Goal: Information Seeking & Learning: Learn about a topic

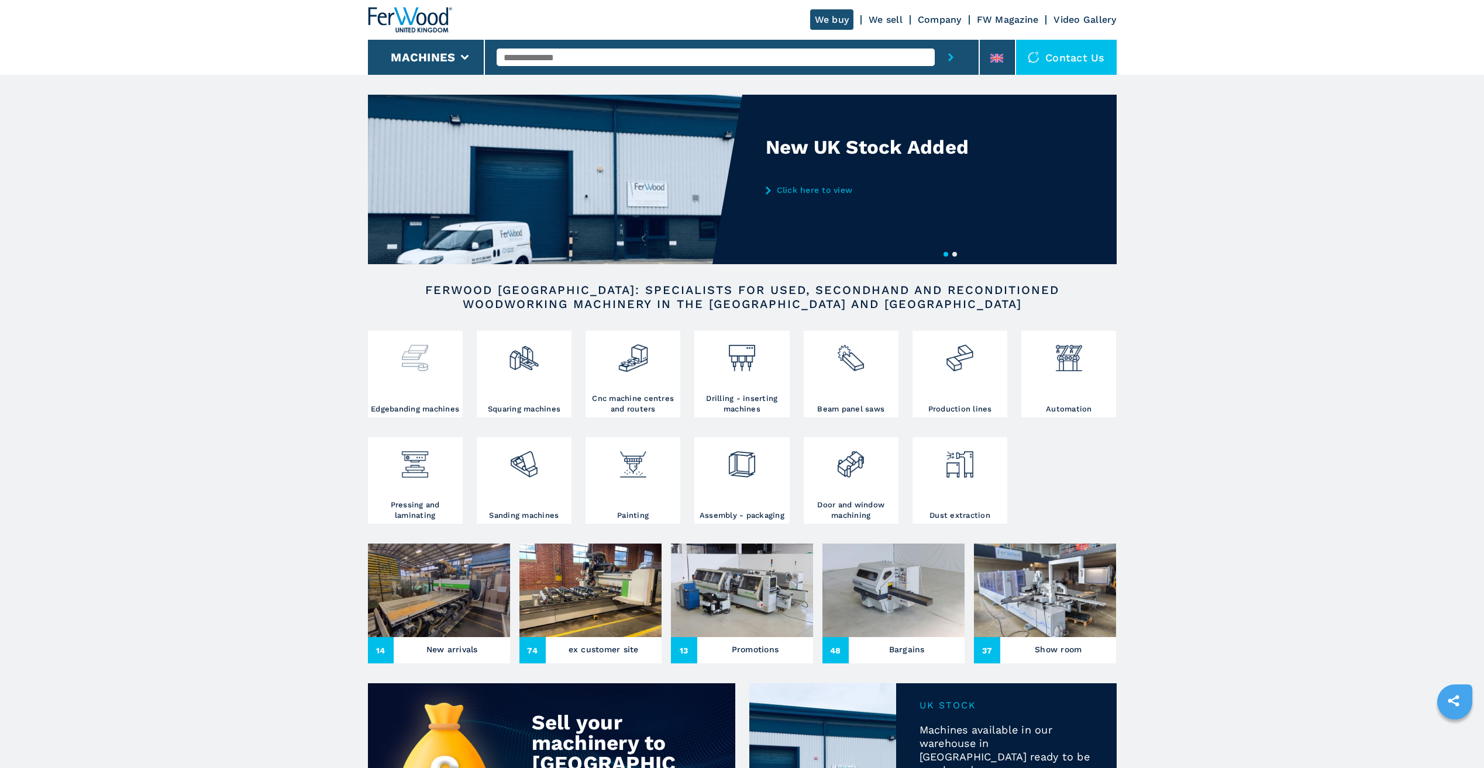
click at [420, 389] on div at bounding box center [415, 369] width 89 height 70
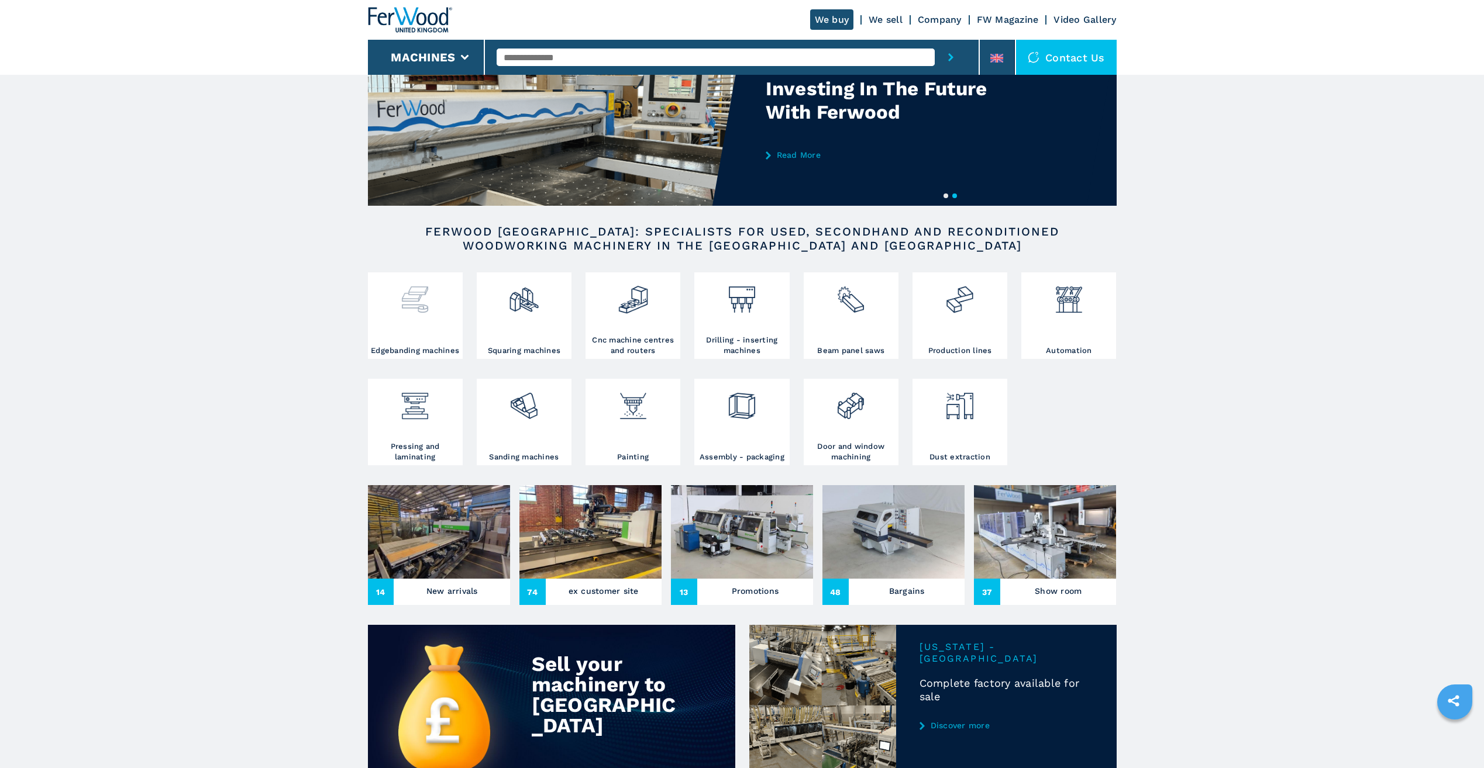
click at [422, 302] on img at bounding box center [414, 295] width 31 height 40
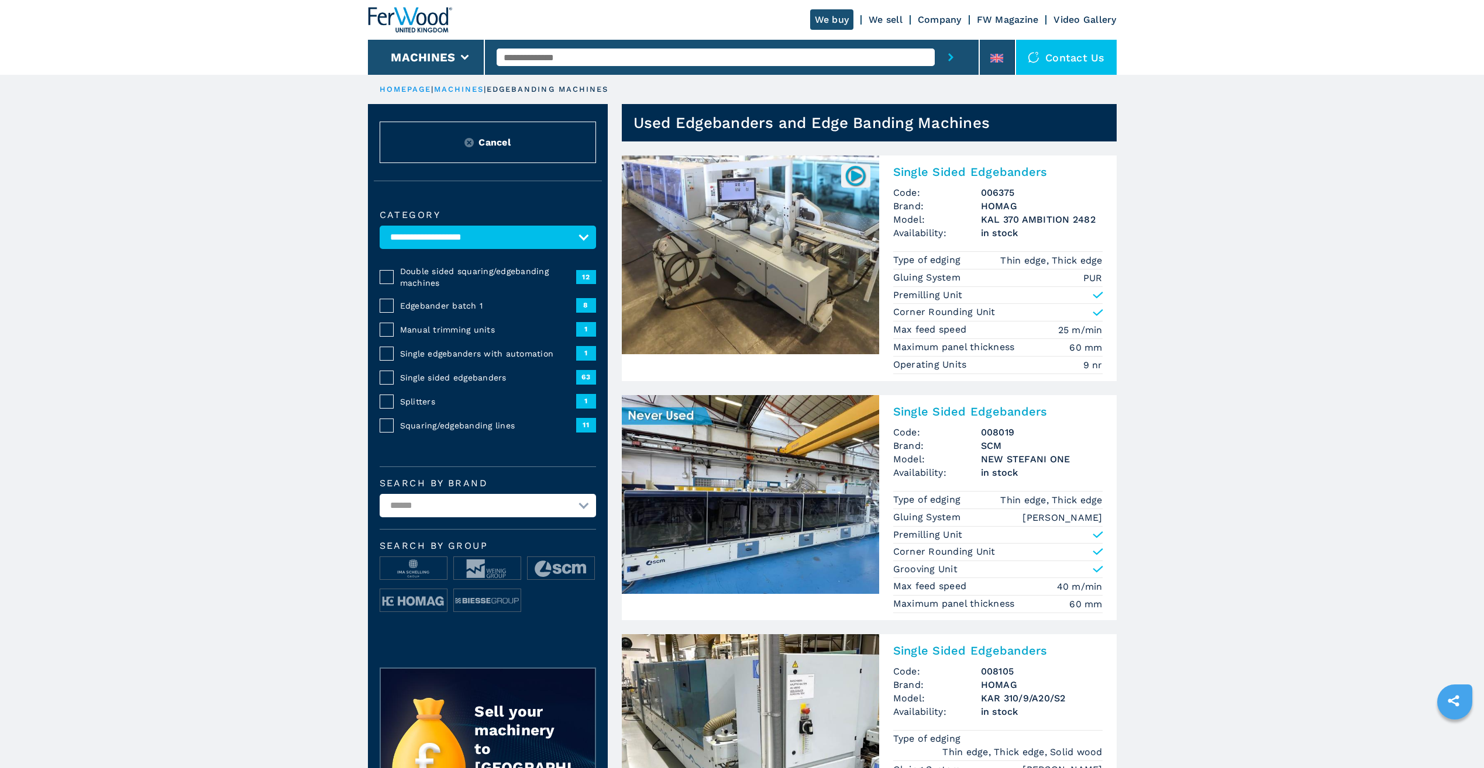
click at [470, 512] on select "**********" at bounding box center [488, 505] width 216 height 23
select select "*******"
click at [380, 494] on select "**********" at bounding box center [488, 505] width 216 height 23
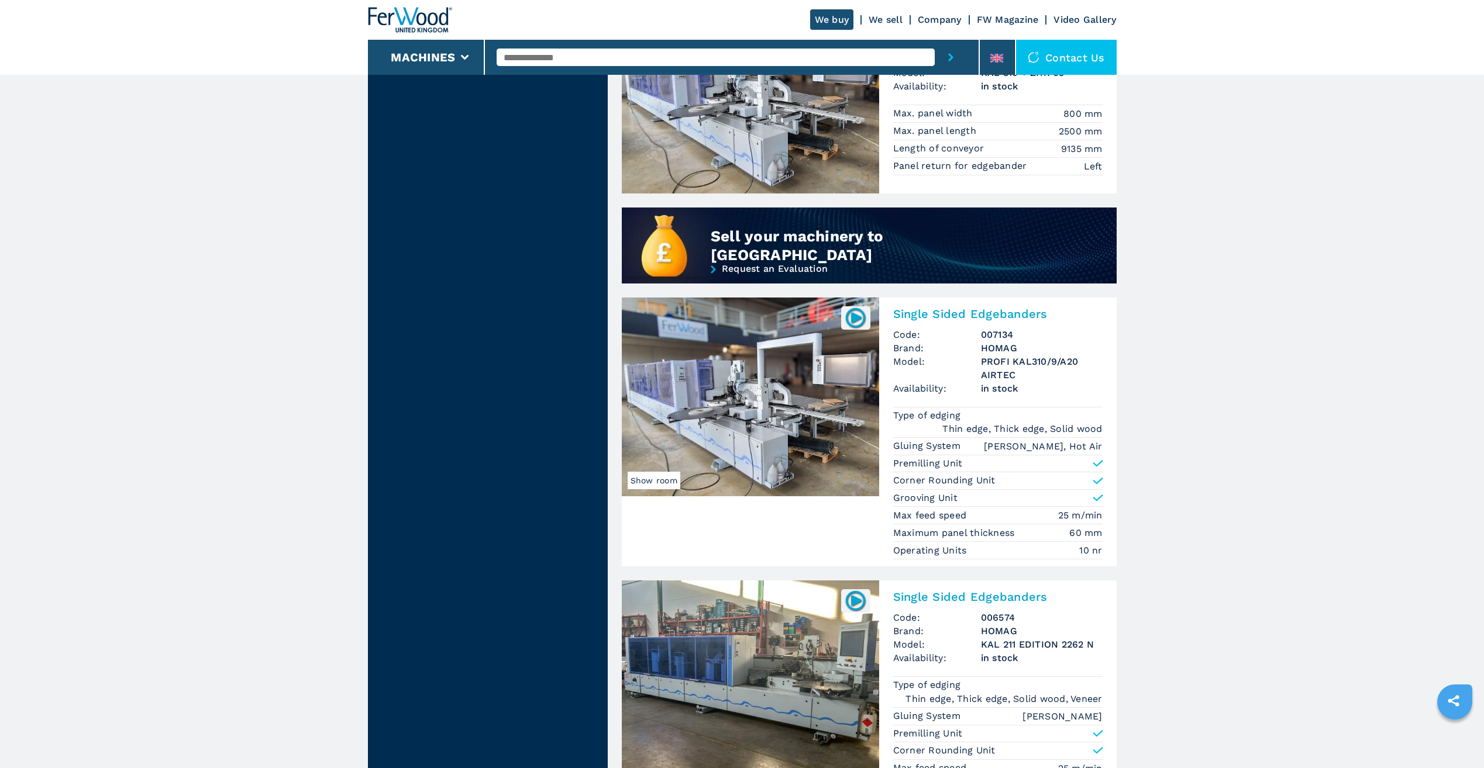
scroll to position [1053, 0]
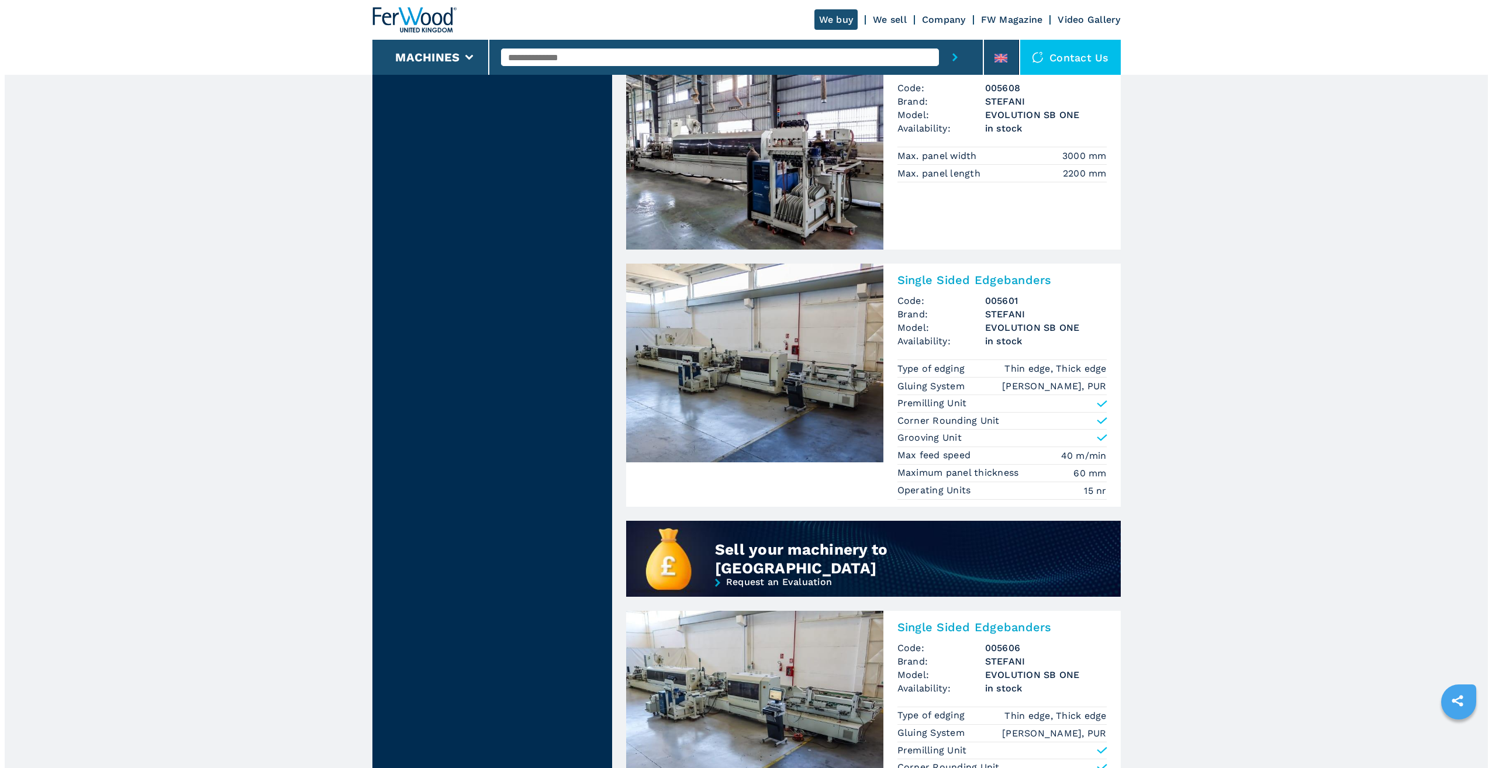
scroll to position [468, 0]
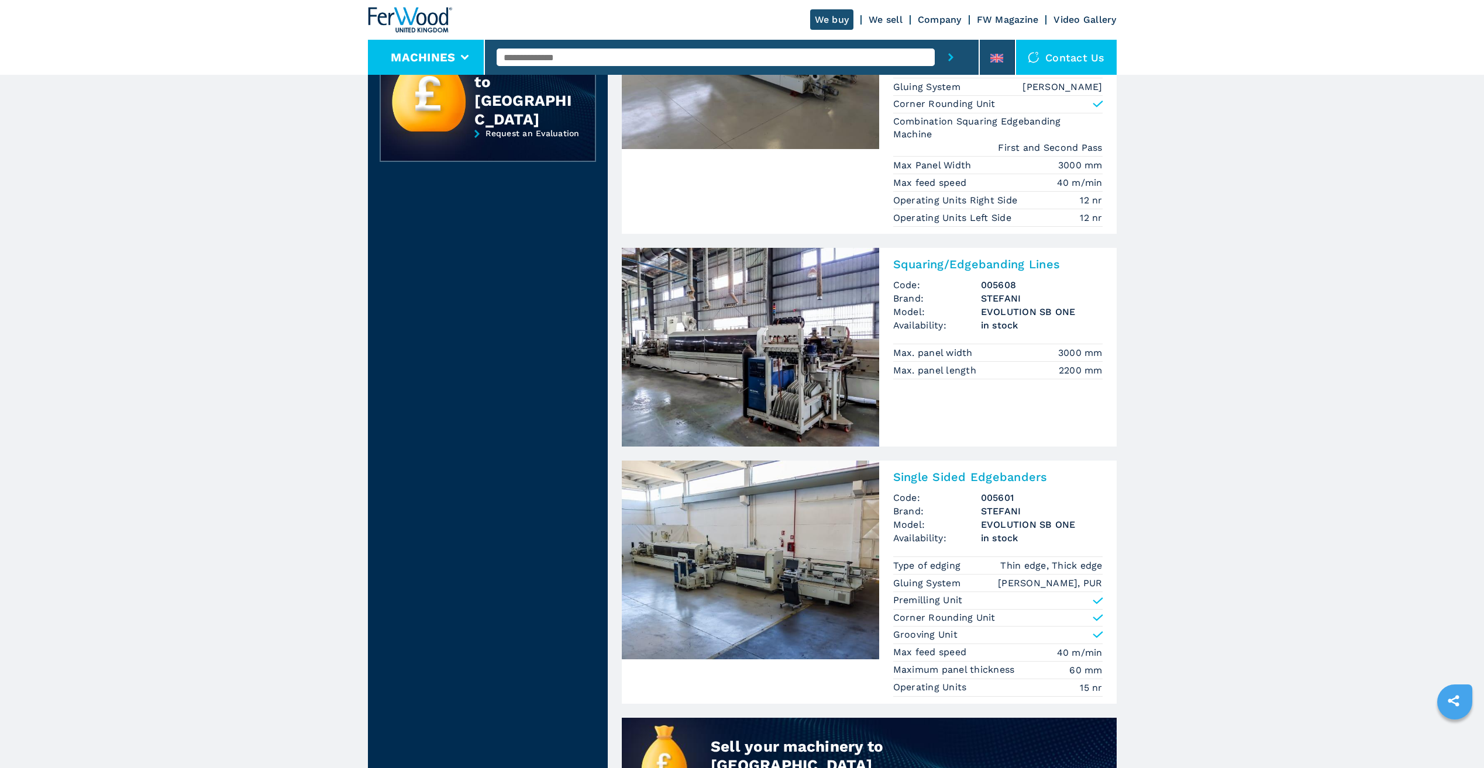
click at [431, 64] on li "Machines" at bounding box center [427, 57] width 118 height 35
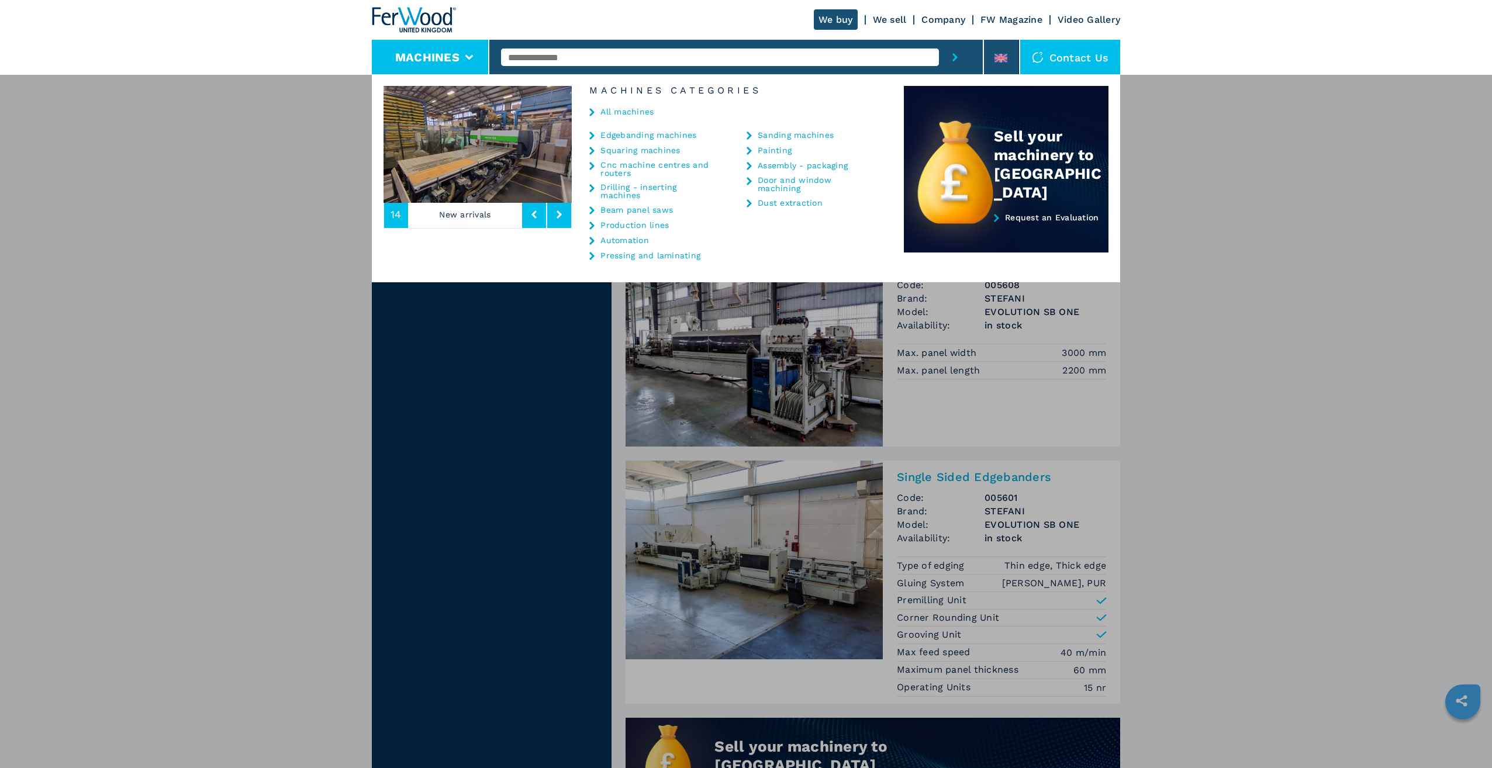
click at [541, 52] on input "text" at bounding box center [720, 58] width 438 height 18
type input "**********"
click at [939, 40] on button "submit-button" at bounding box center [955, 57] width 32 height 35
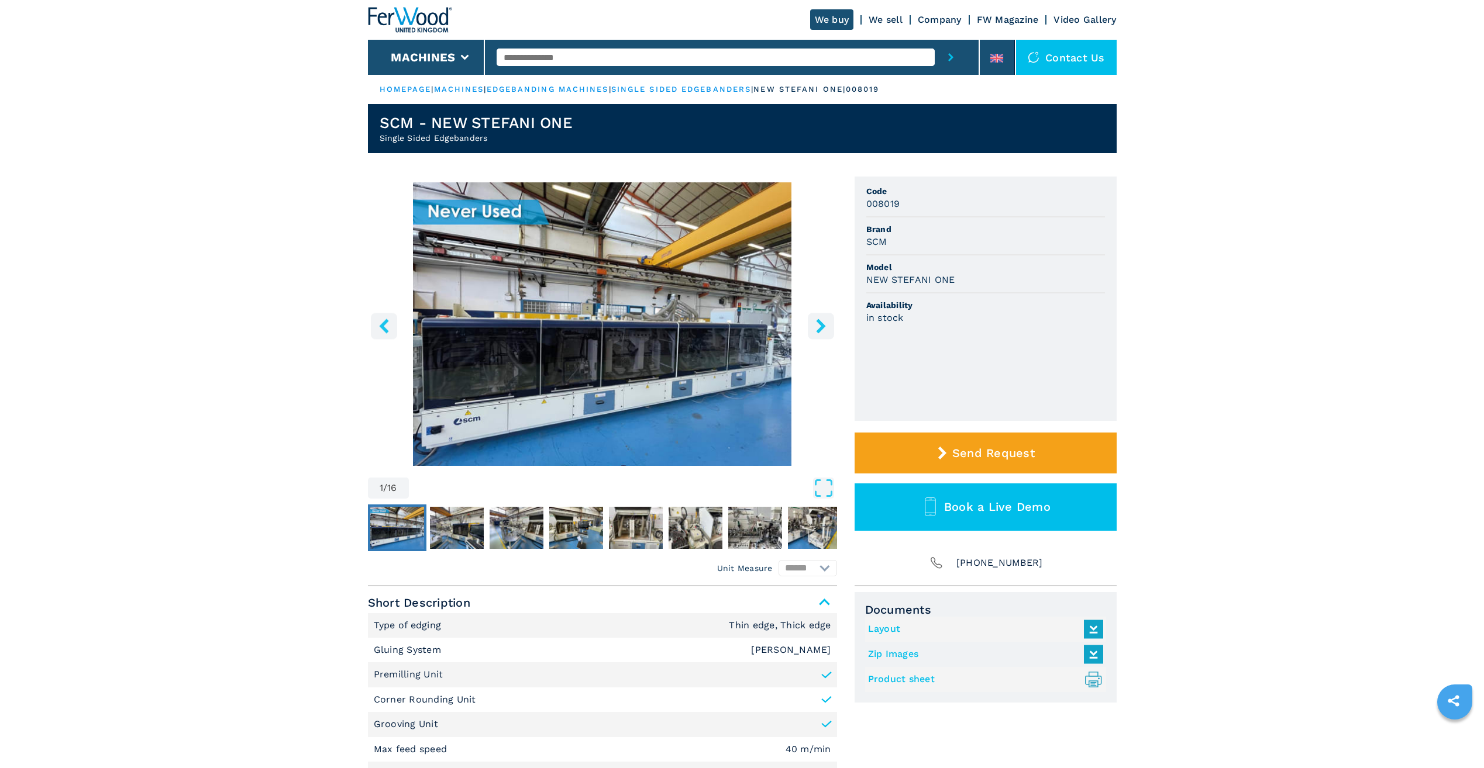
click at [641, 254] on img "Go to Slide 1" at bounding box center [602, 324] width 469 height 284
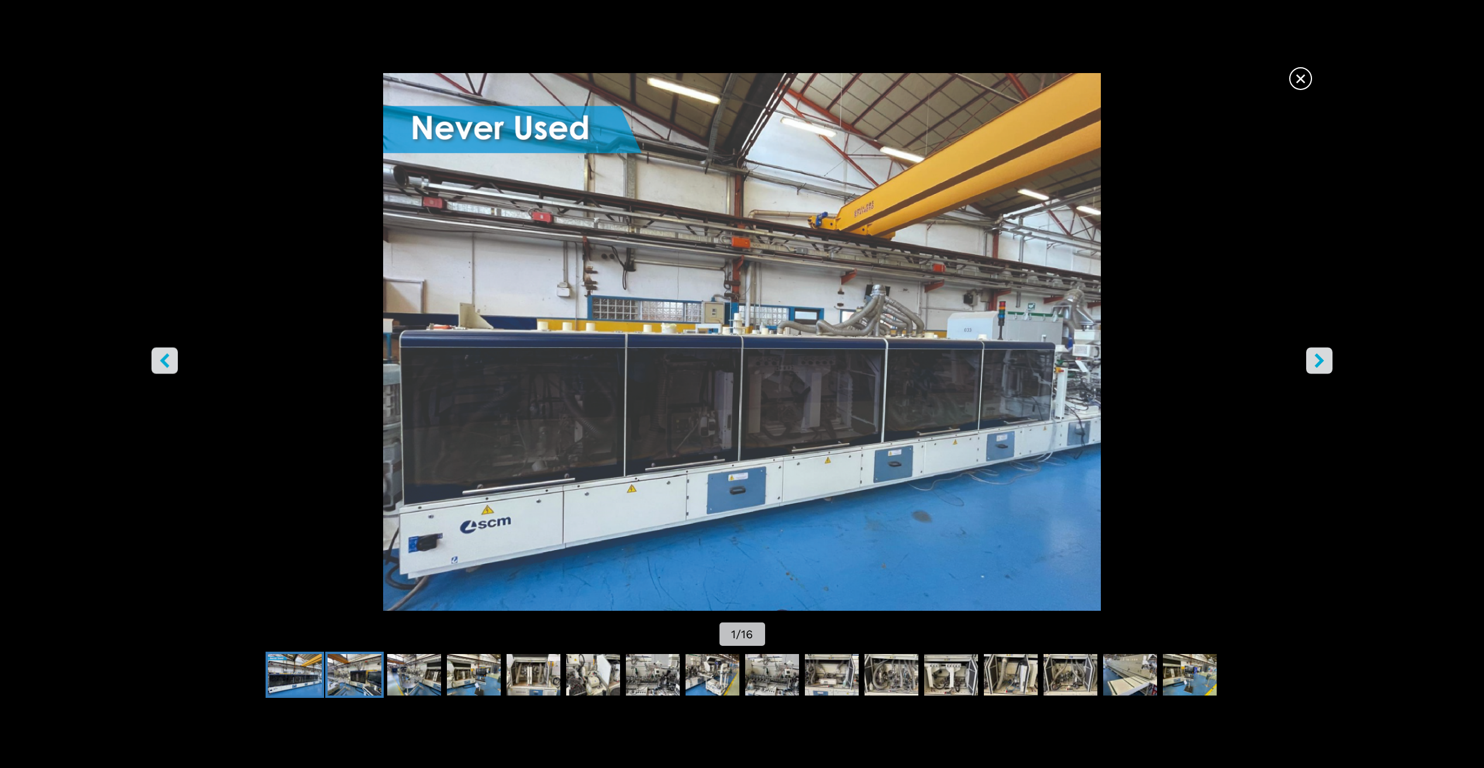
click at [372, 675] on img "Go to Slide 2" at bounding box center [354, 675] width 54 height 42
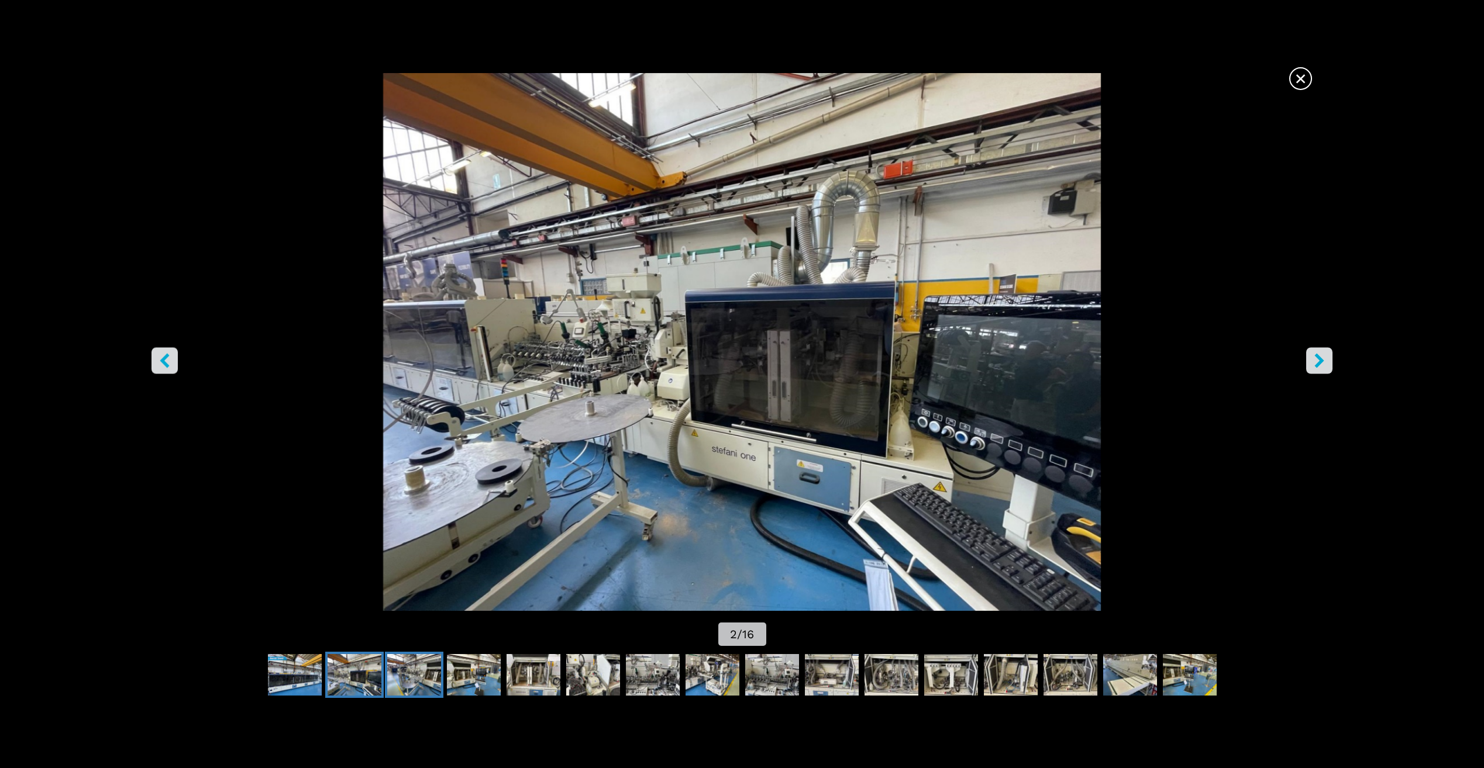
click at [428, 682] on img "Go to Slide 3" at bounding box center [414, 675] width 54 height 42
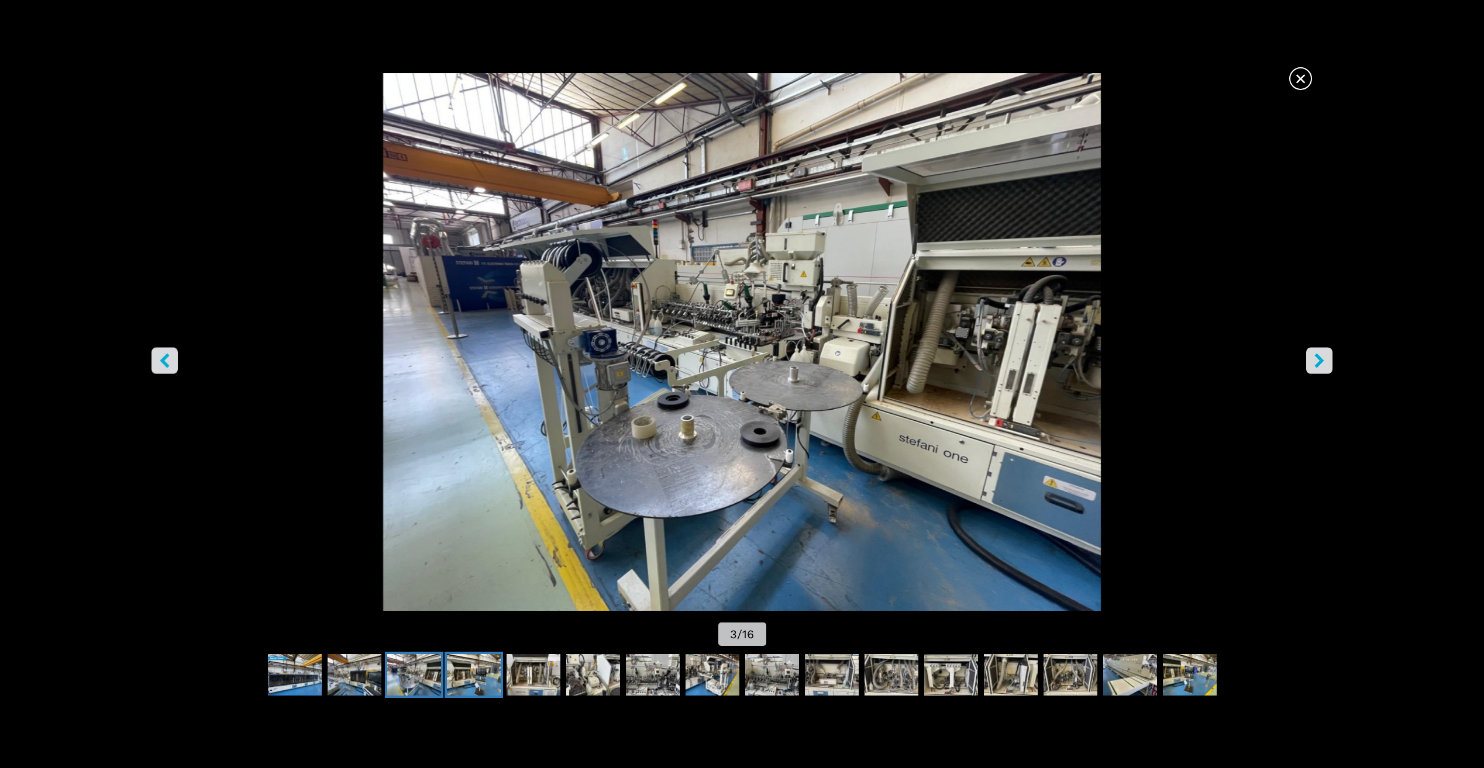
click at [450, 678] on img "Go to Slide 4" at bounding box center [474, 675] width 54 height 42
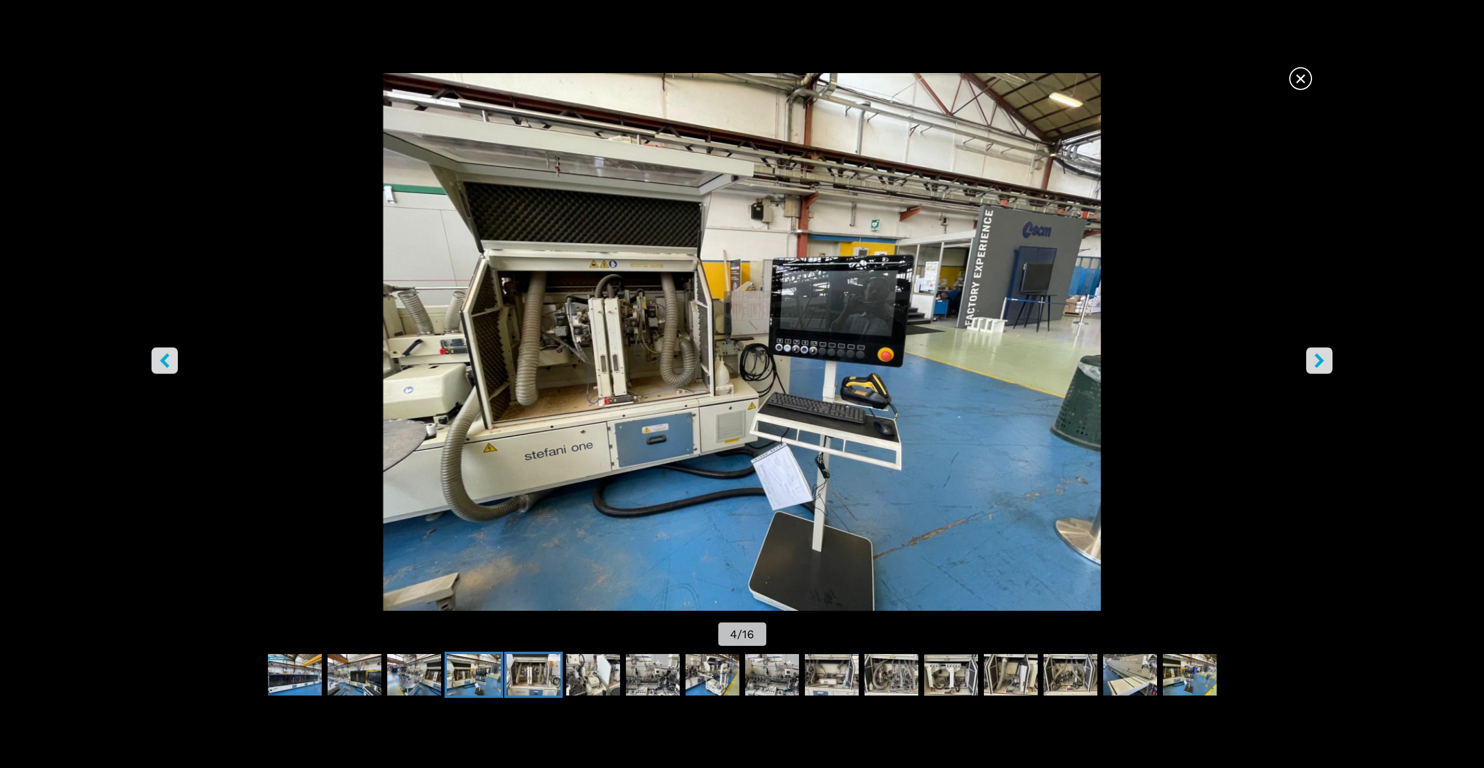
click at [513, 678] on img "Go to Slide 5" at bounding box center [533, 675] width 54 height 42
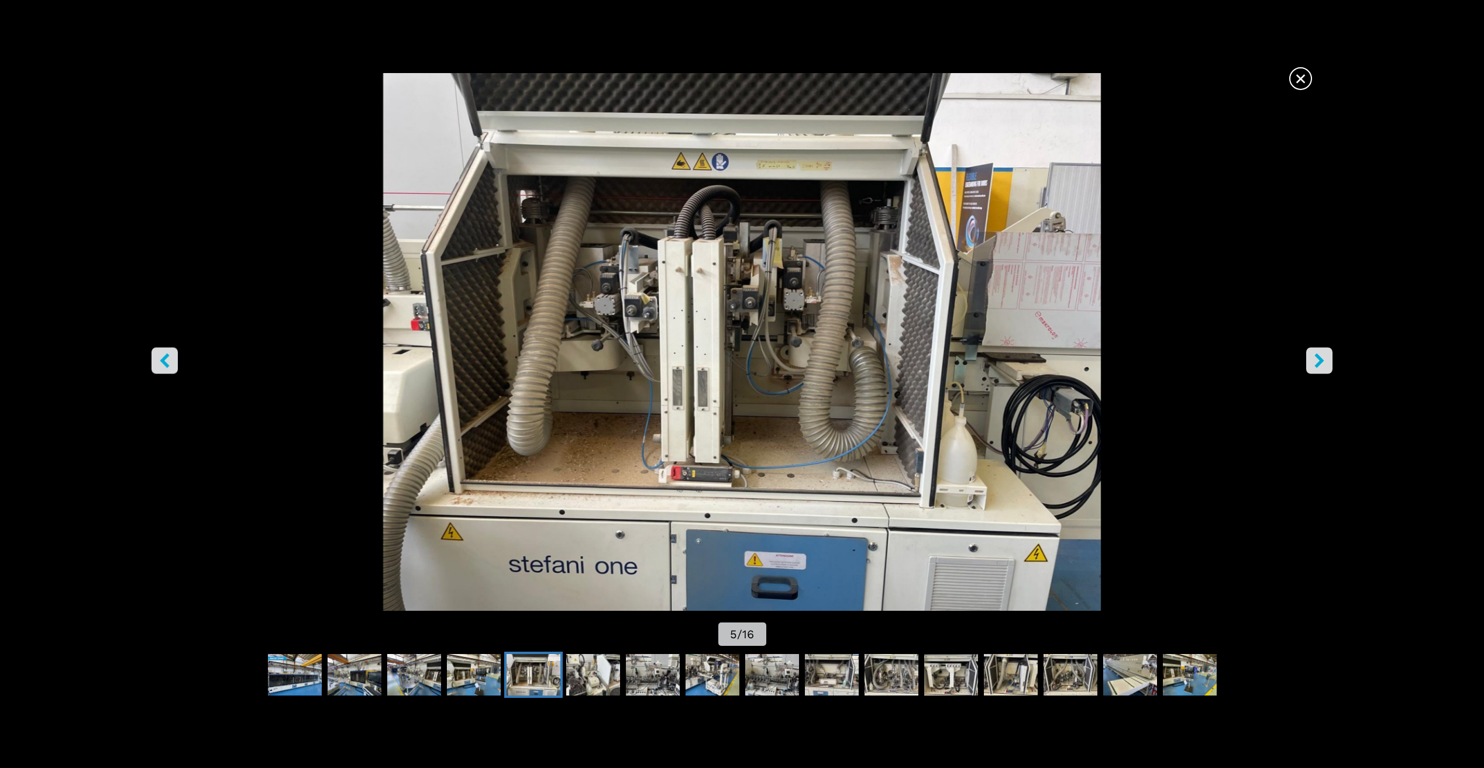
click at [543, 674] on img "Go to Slide 5" at bounding box center [533, 675] width 54 height 42
click at [582, 674] on img "Go to Slide 6" at bounding box center [593, 675] width 54 height 42
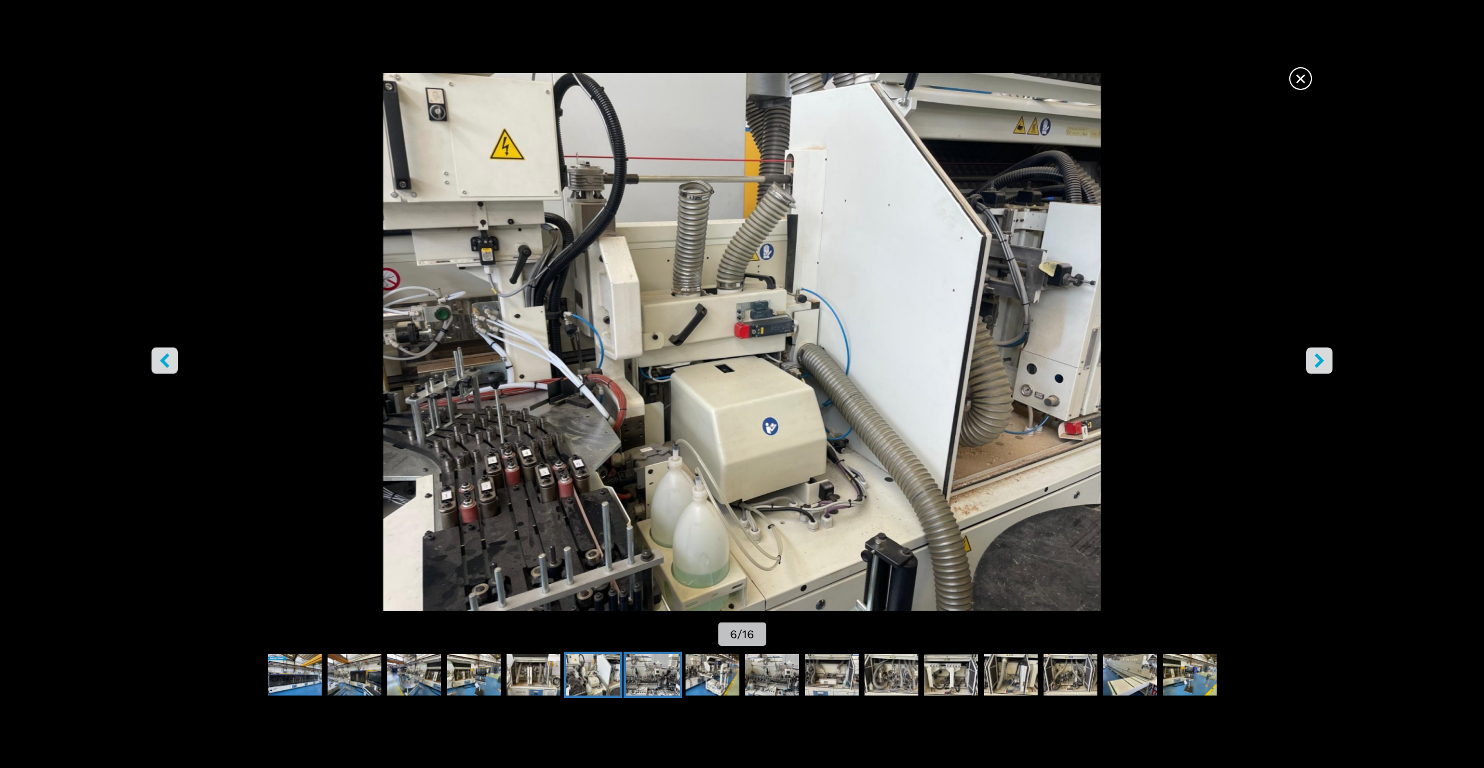
click at [646, 677] on img "Go to Slide 7" at bounding box center [653, 675] width 54 height 42
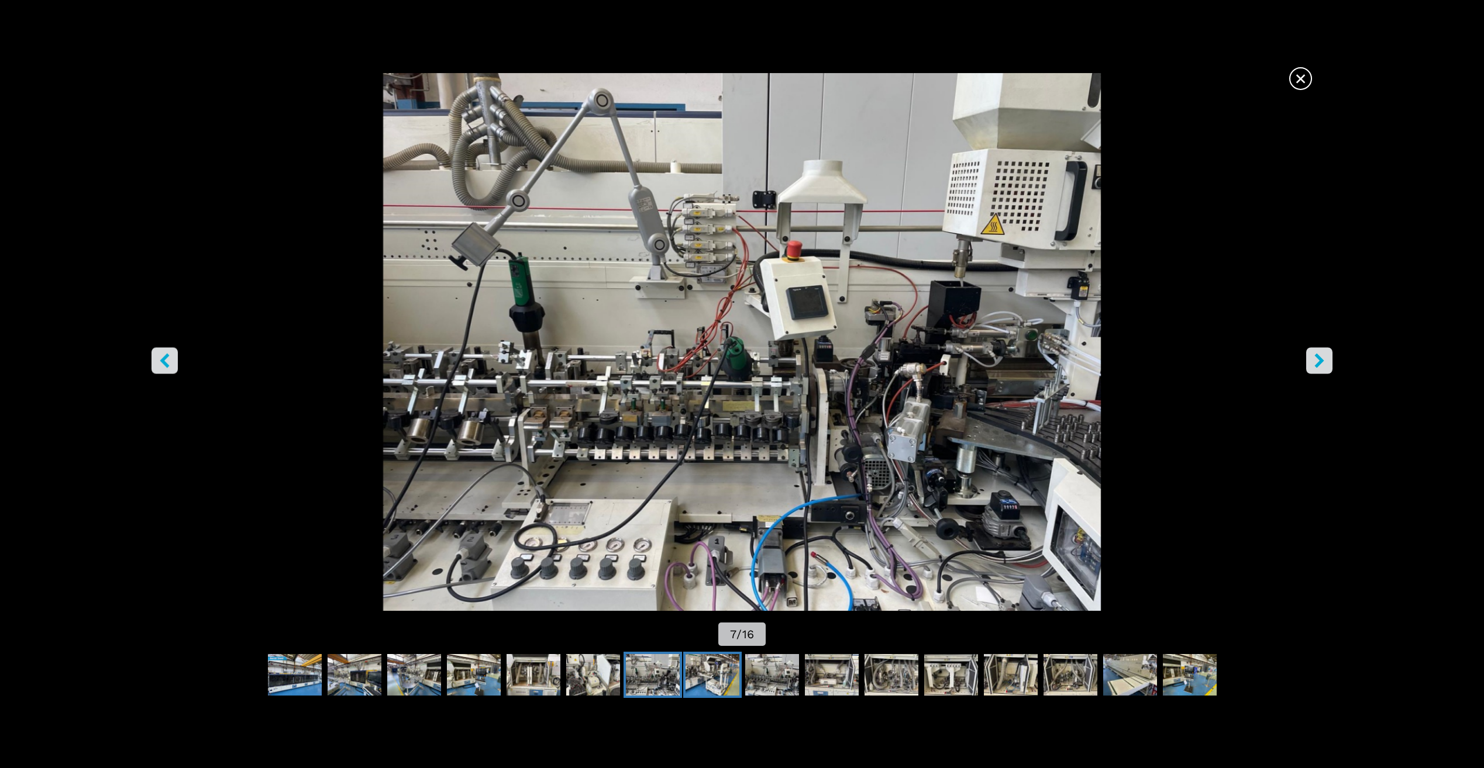
click at [690, 676] on img "Go to Slide 8" at bounding box center [712, 675] width 54 height 42
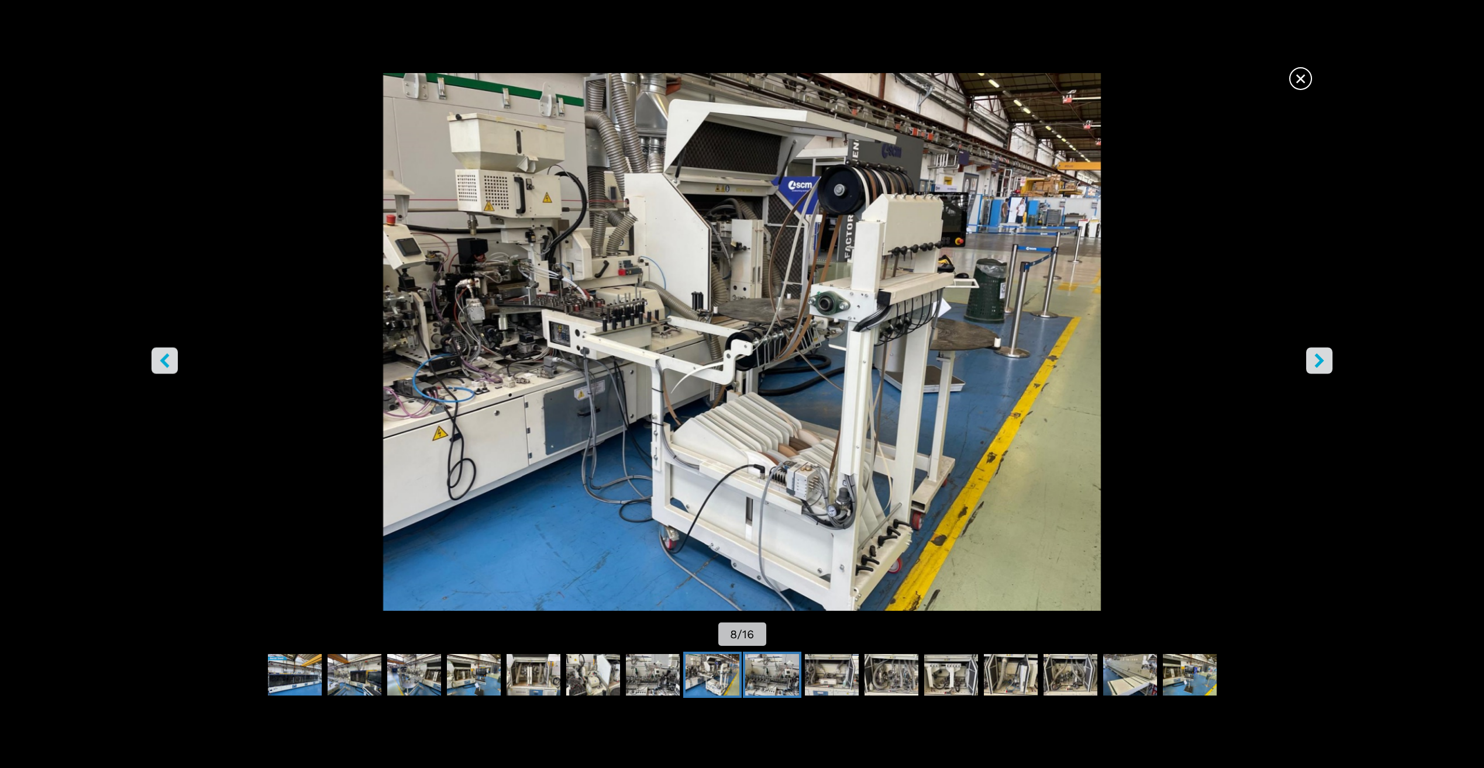
click at [771, 681] on img "Go to Slide 9" at bounding box center [772, 675] width 54 height 42
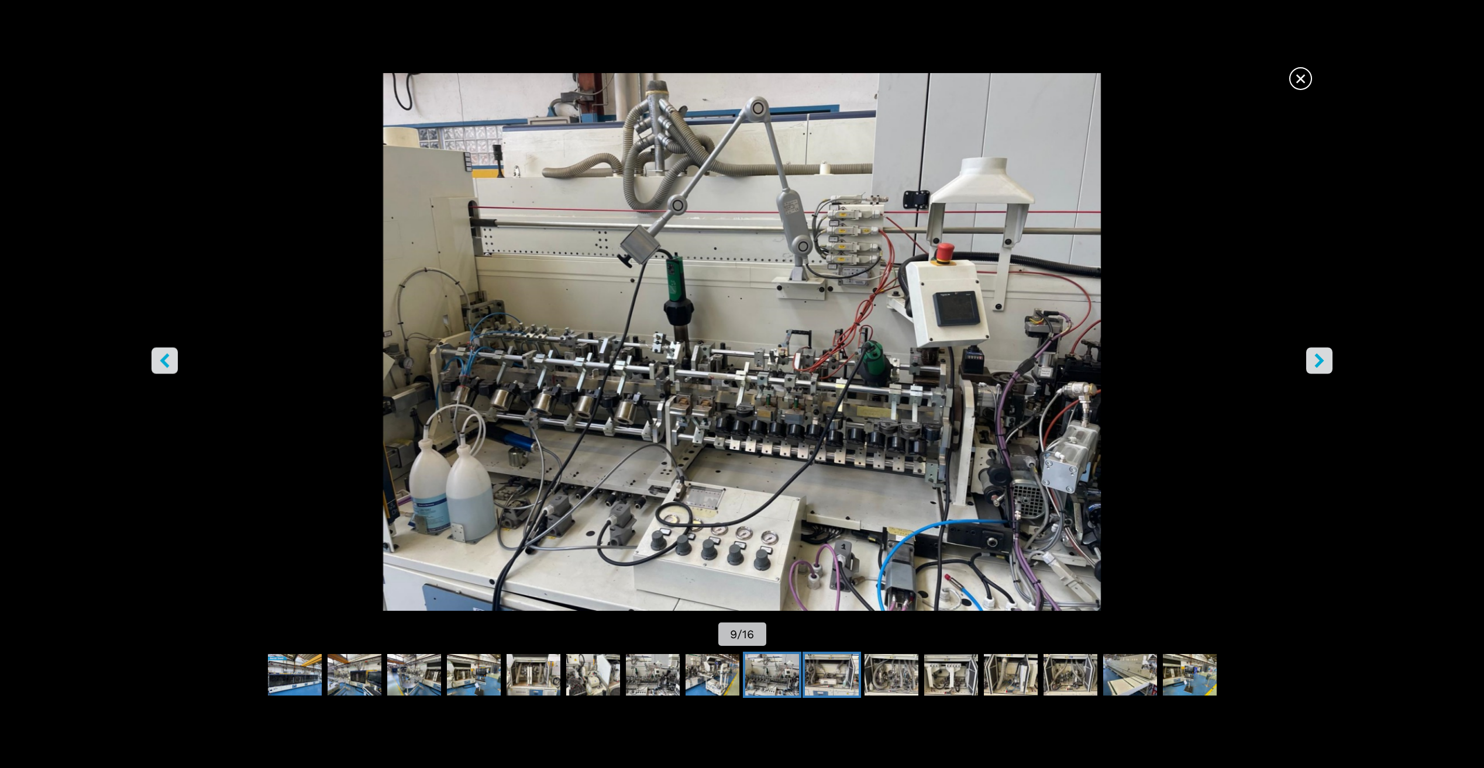
click at [833, 684] on img "Go to Slide 10" at bounding box center [832, 675] width 54 height 42
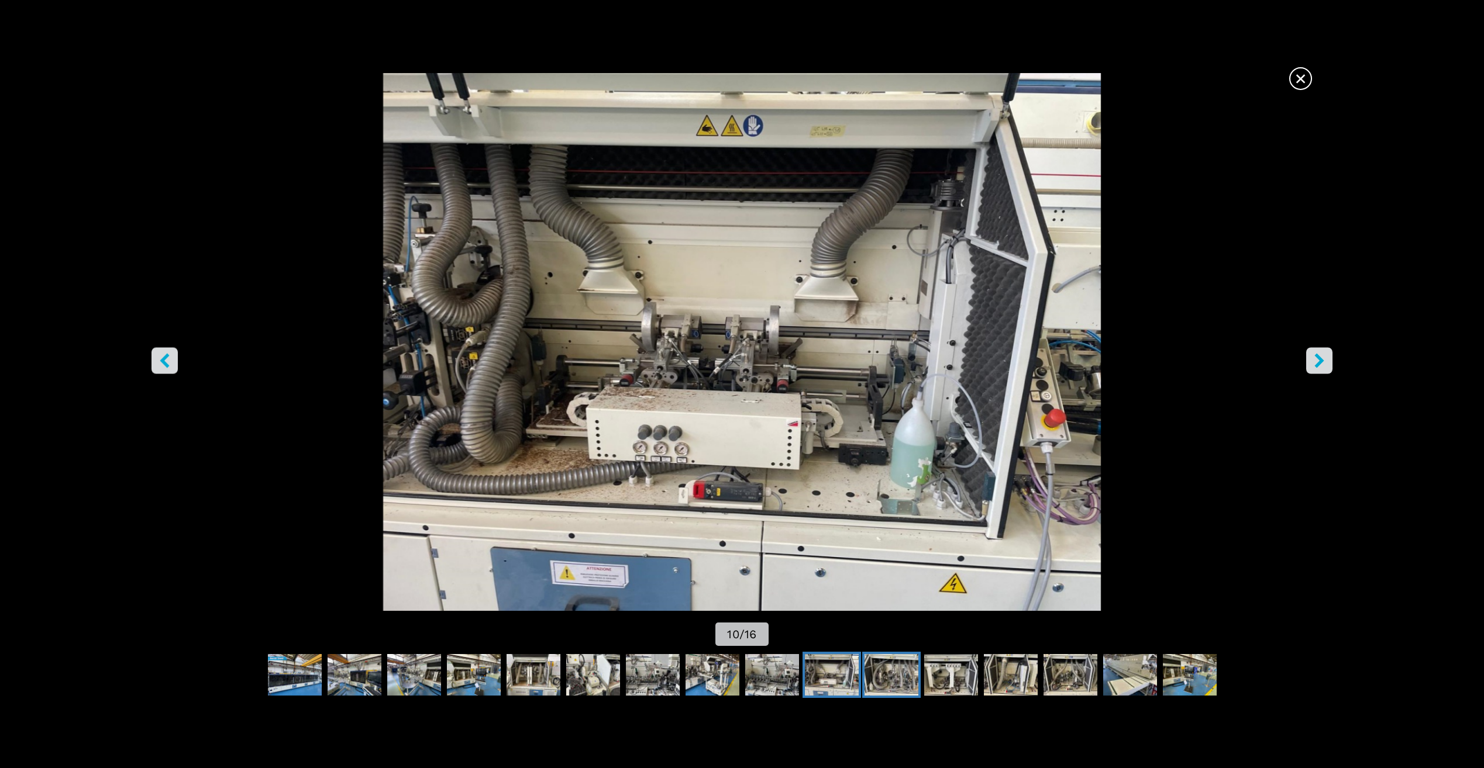
click at [901, 677] on img "Go to Slide 11" at bounding box center [891, 675] width 54 height 42
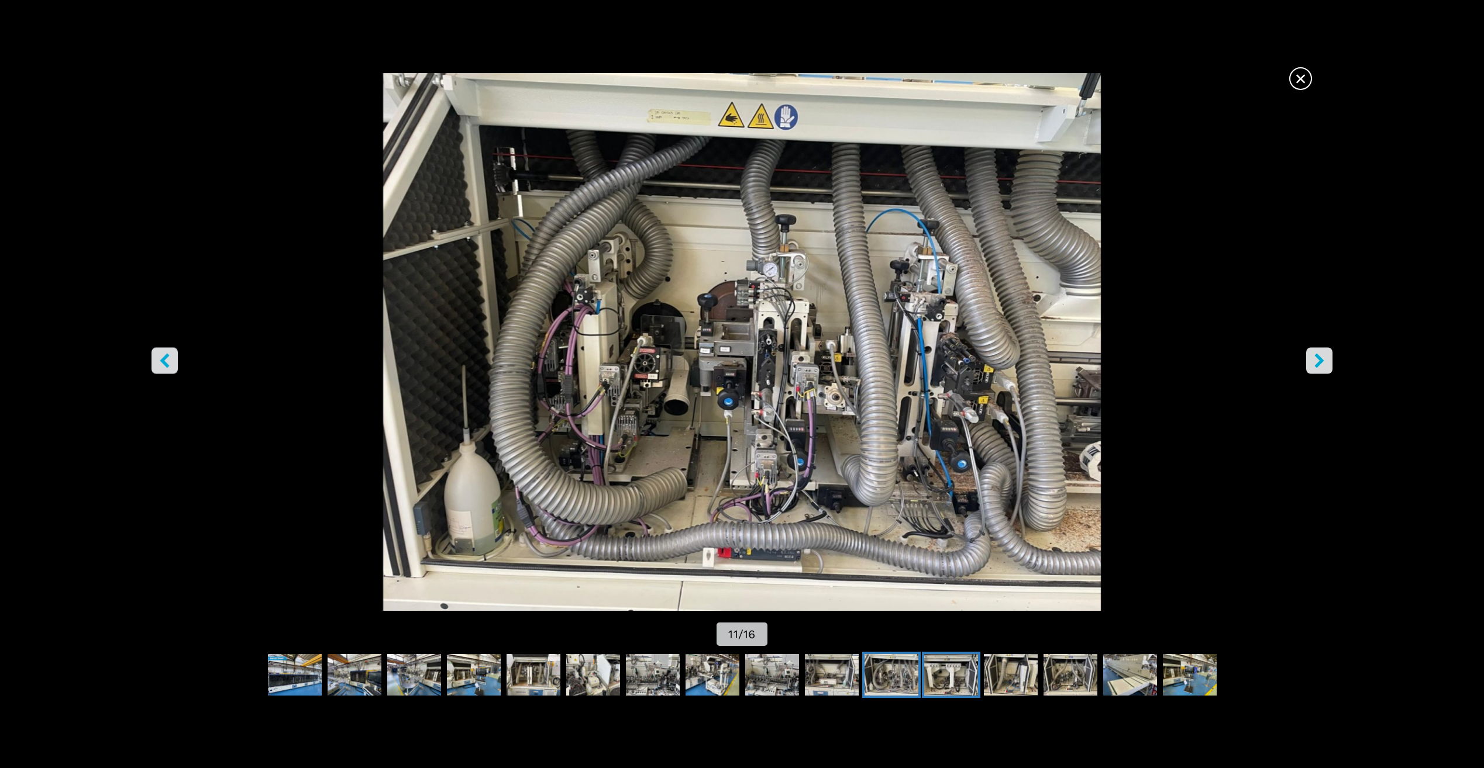
click at [934, 667] on img "Go to Slide 12" at bounding box center [951, 675] width 54 height 42
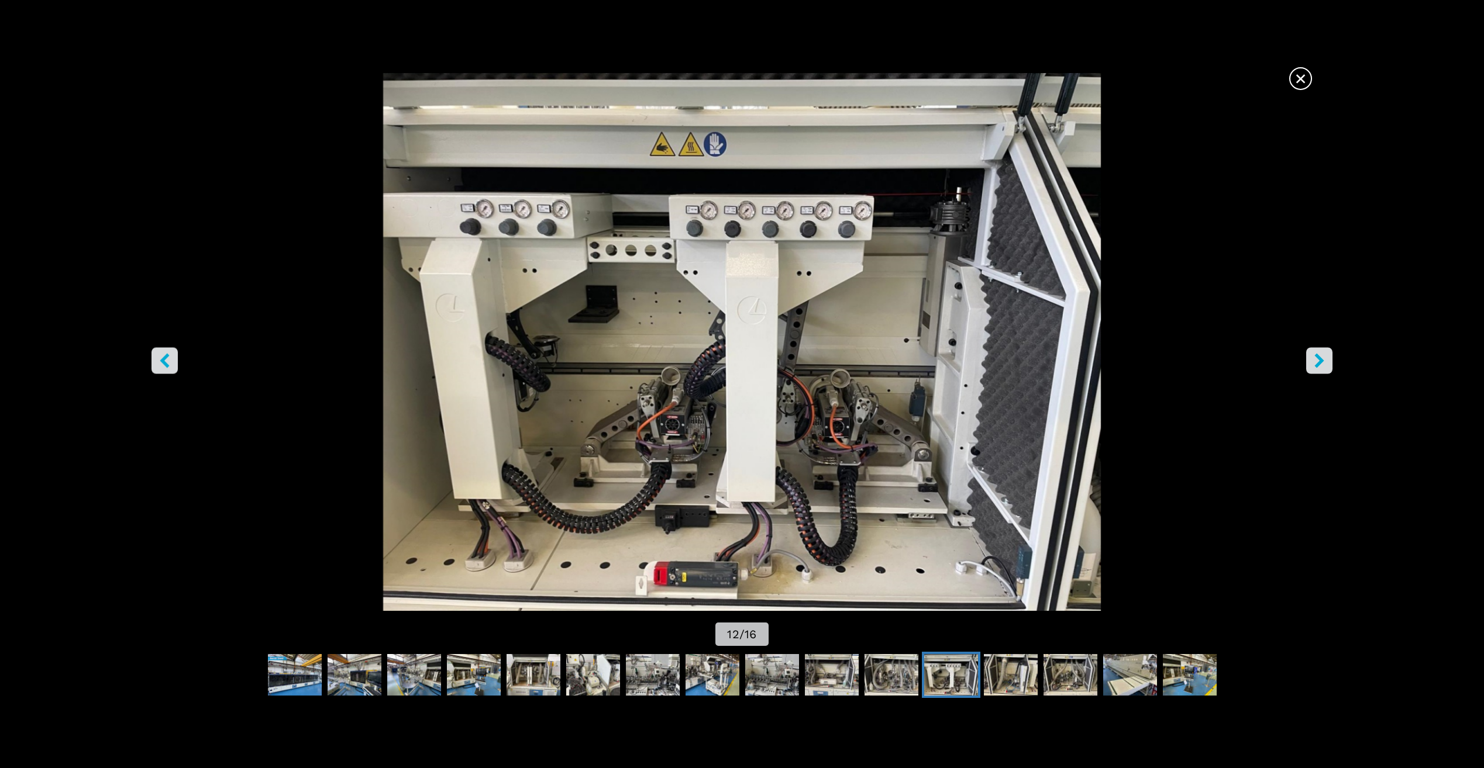
click at [960, 667] on img "Go to Slide 12" at bounding box center [951, 675] width 54 height 42
click at [962, 667] on img "Go to Slide 12" at bounding box center [951, 675] width 54 height 42
click at [973, 668] on img "Go to Slide 12" at bounding box center [951, 675] width 54 height 42
click at [1006, 681] on img "Go to Slide 13" at bounding box center [1011, 675] width 54 height 42
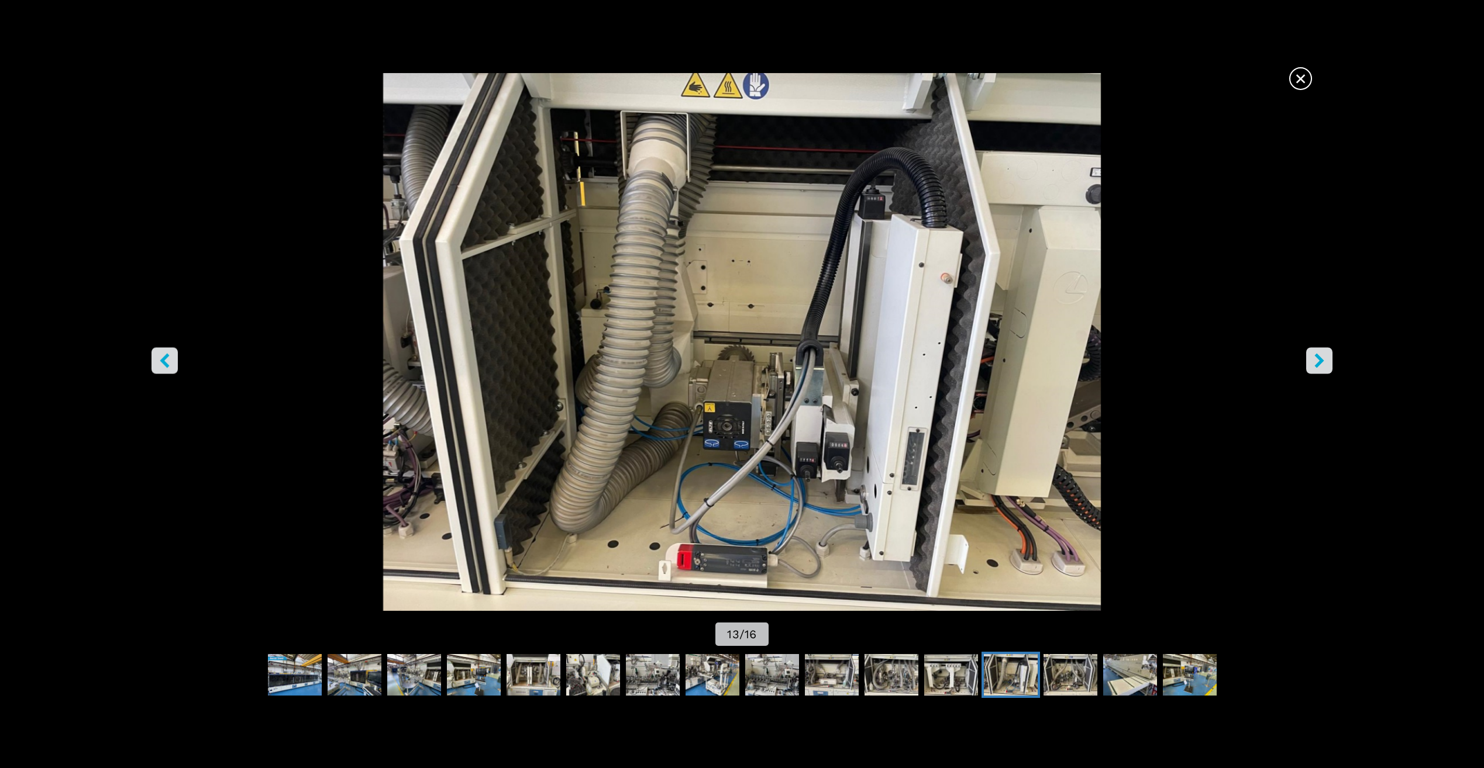
click at [1012, 684] on img "Go to Slide 13" at bounding box center [1011, 675] width 54 height 42
click at [1027, 680] on img "Go to Slide 13" at bounding box center [1011, 675] width 54 height 42
click at [1042, 677] on button "Go to Slide 14" at bounding box center [1070, 675] width 58 height 47
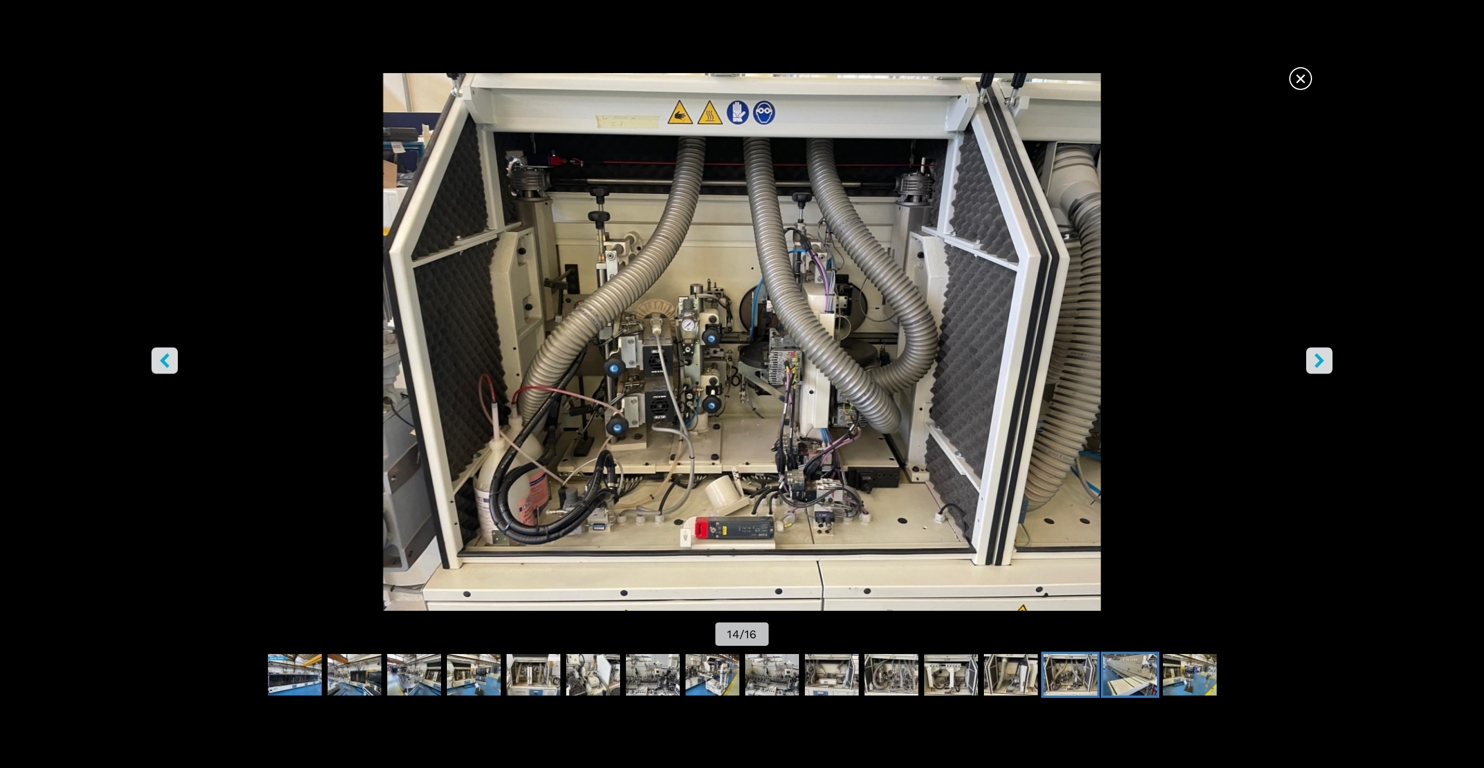
click at [1106, 668] on img "Go to Slide 15" at bounding box center [1130, 675] width 54 height 42
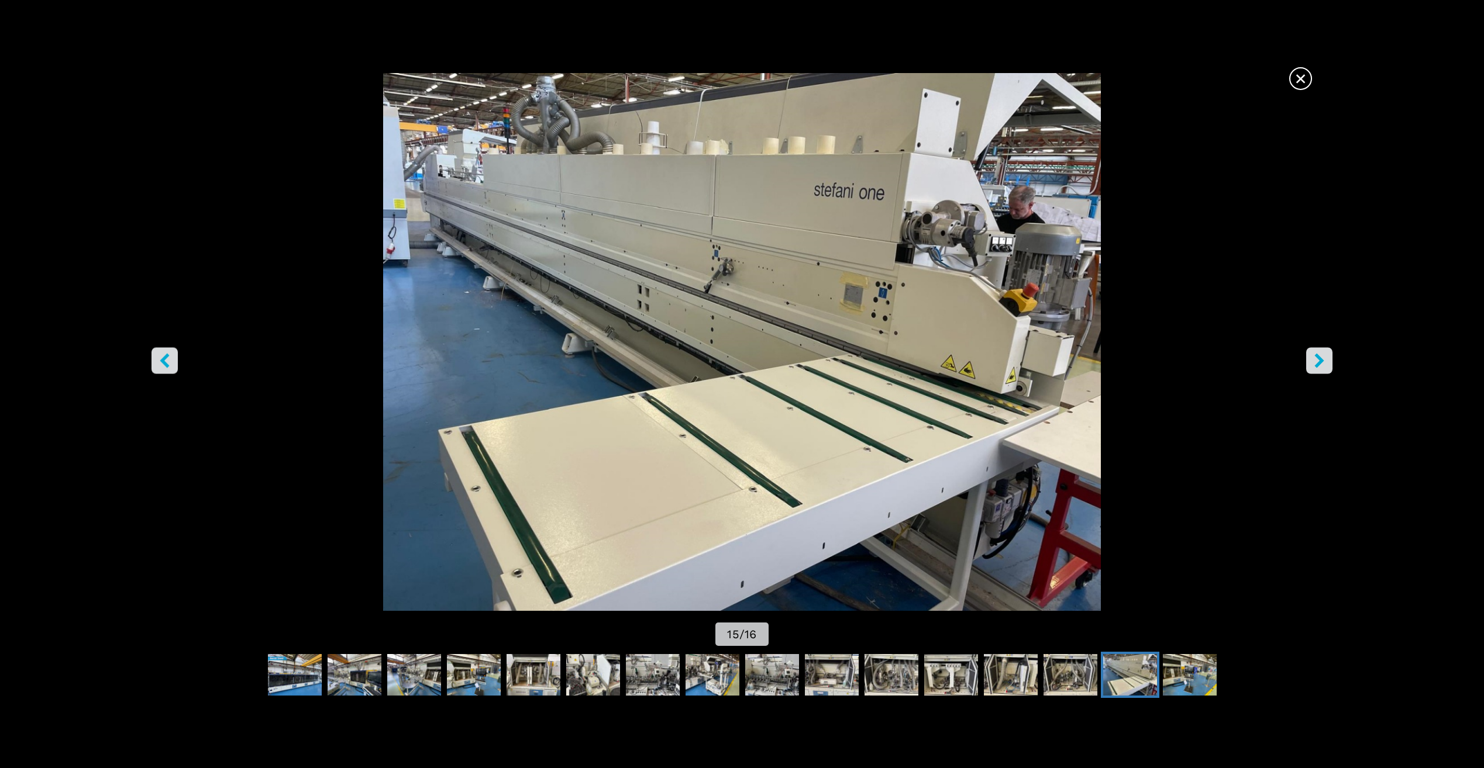
click at [1176, 651] on div at bounding box center [742, 675] width 1484 height 53
click at [1187, 664] on img "Go to Slide 16" at bounding box center [1190, 675] width 54 height 42
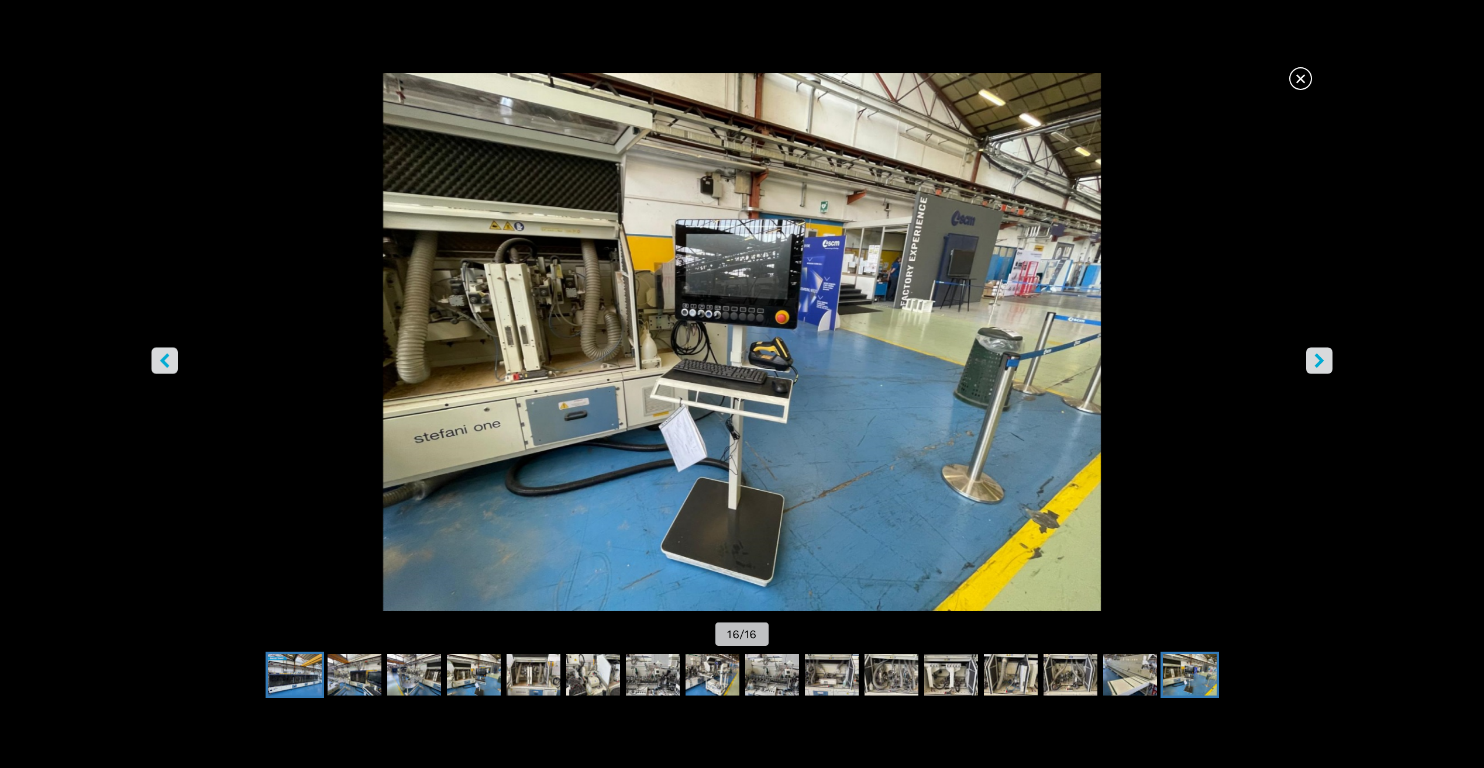
click at [305, 664] on img "Go to Slide 1" at bounding box center [295, 675] width 54 height 42
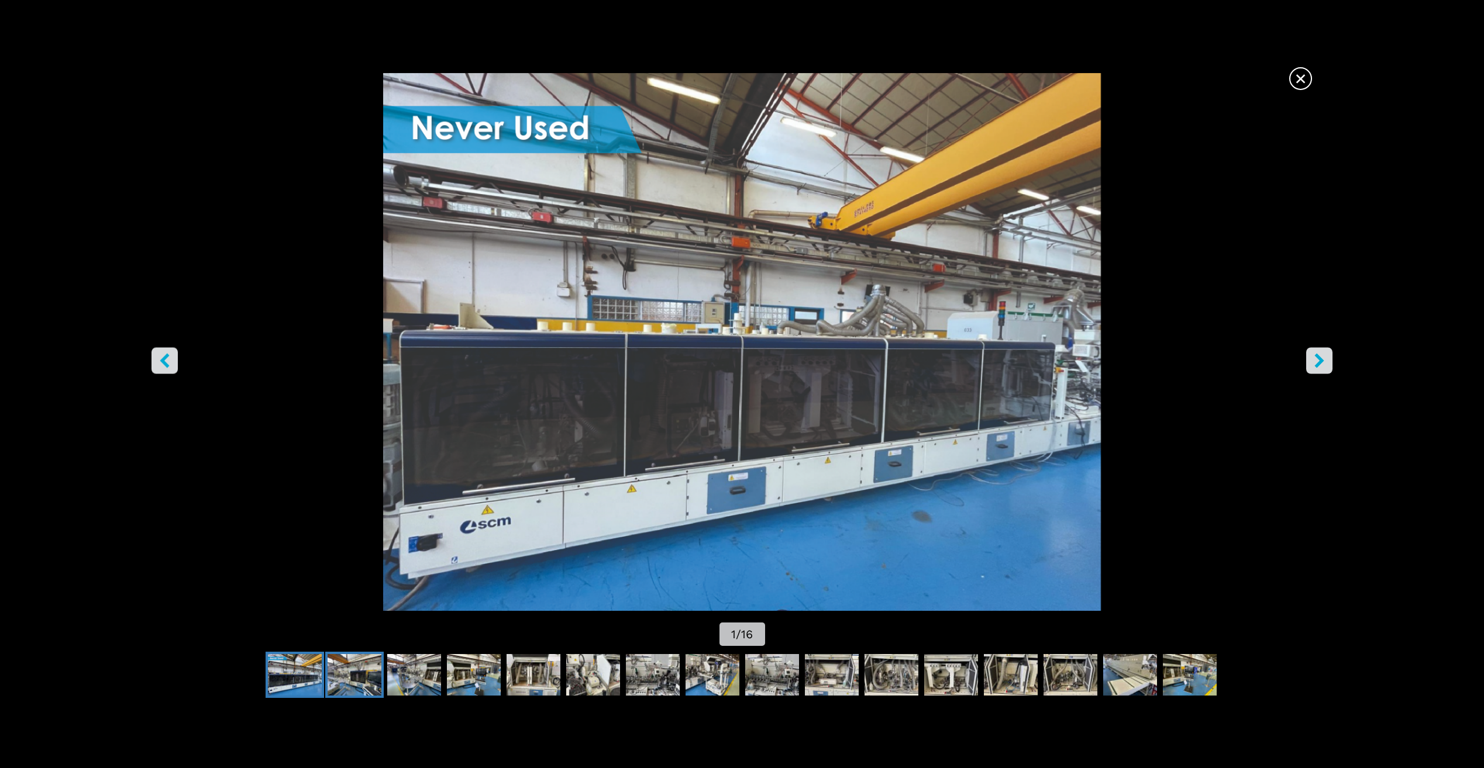
click at [350, 655] on img "Go to Slide 2" at bounding box center [354, 675] width 54 height 42
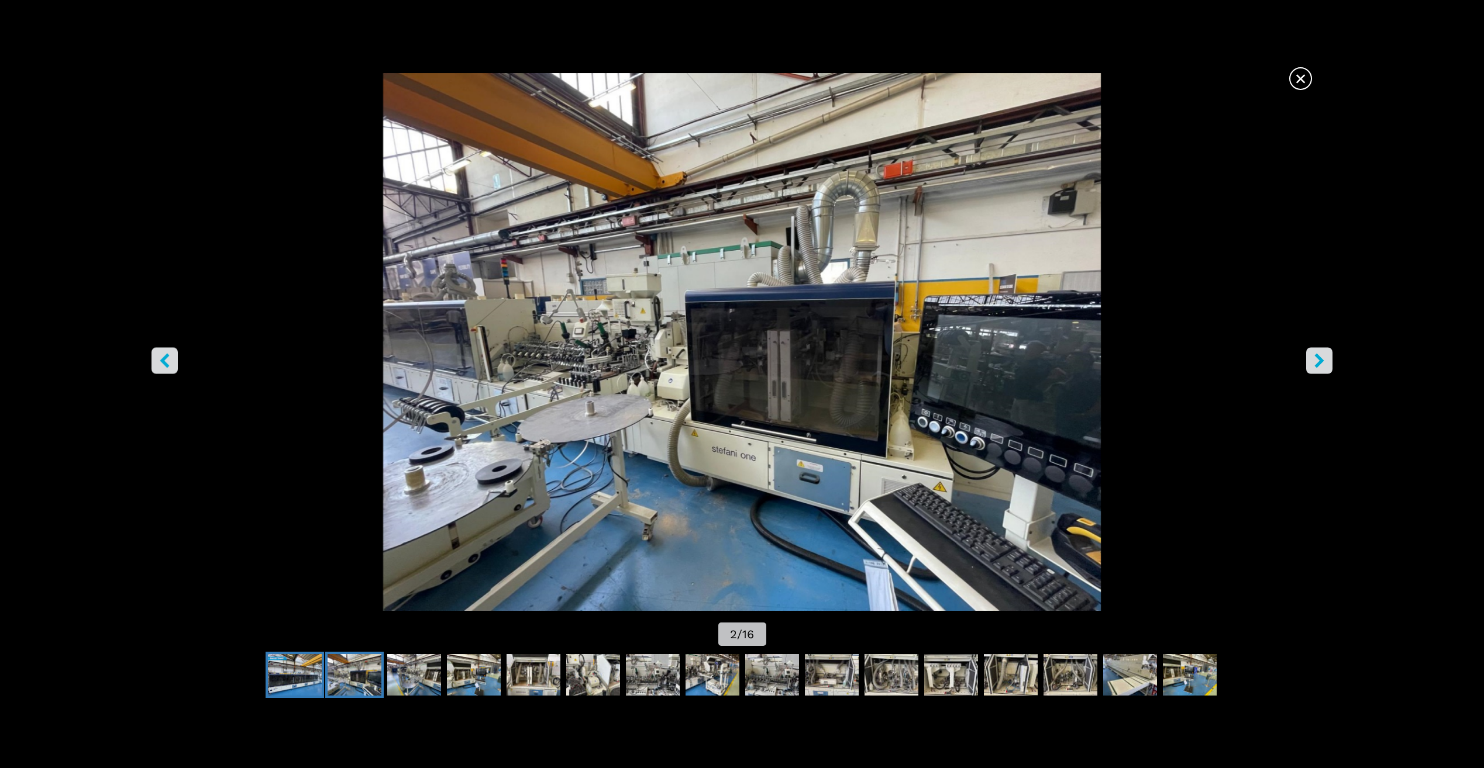
click at [281, 690] on img "Go to Slide 1" at bounding box center [295, 675] width 54 height 42
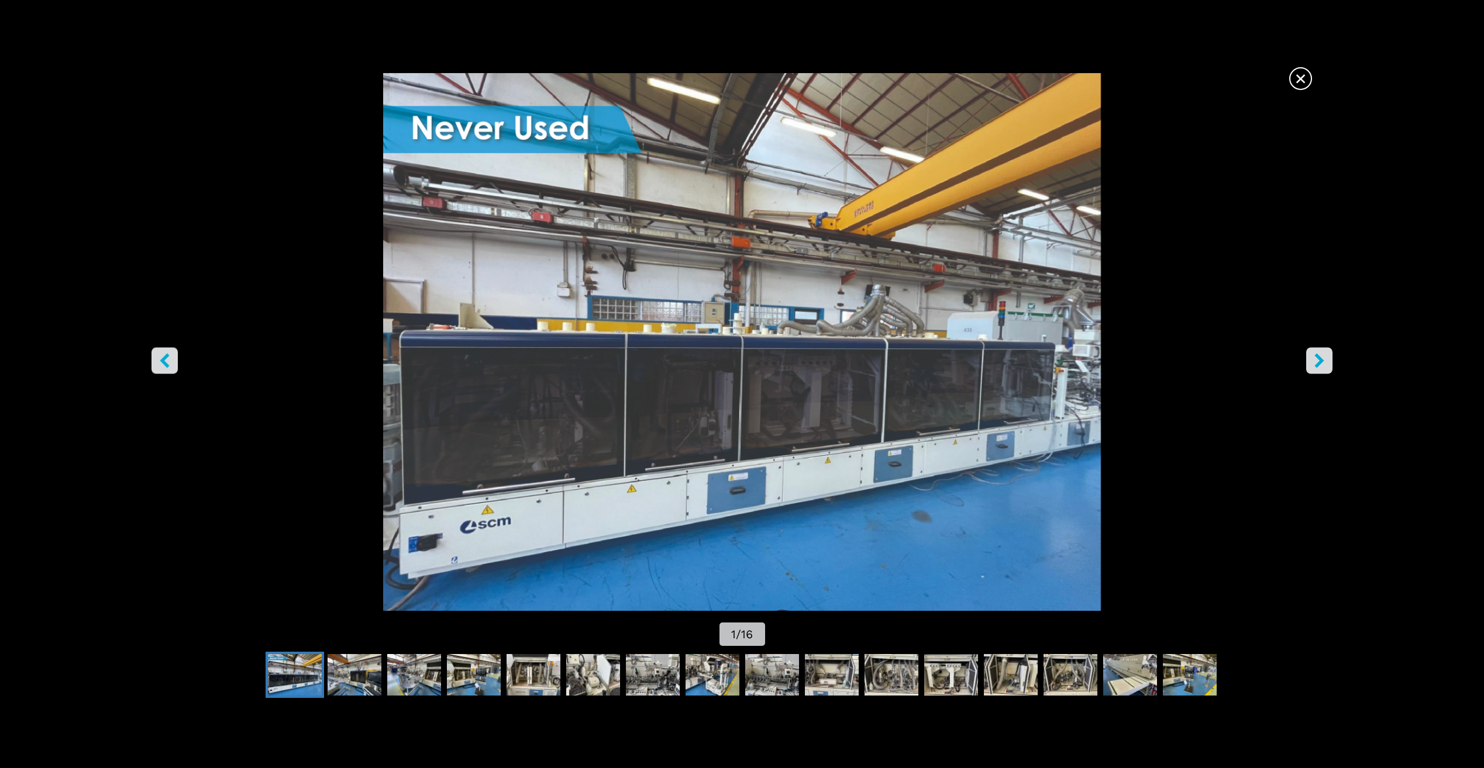
click at [281, 690] on img "Go to Slide 1" at bounding box center [295, 675] width 54 height 42
click at [346, 675] on img "Go to Slide 2" at bounding box center [354, 675] width 54 height 42
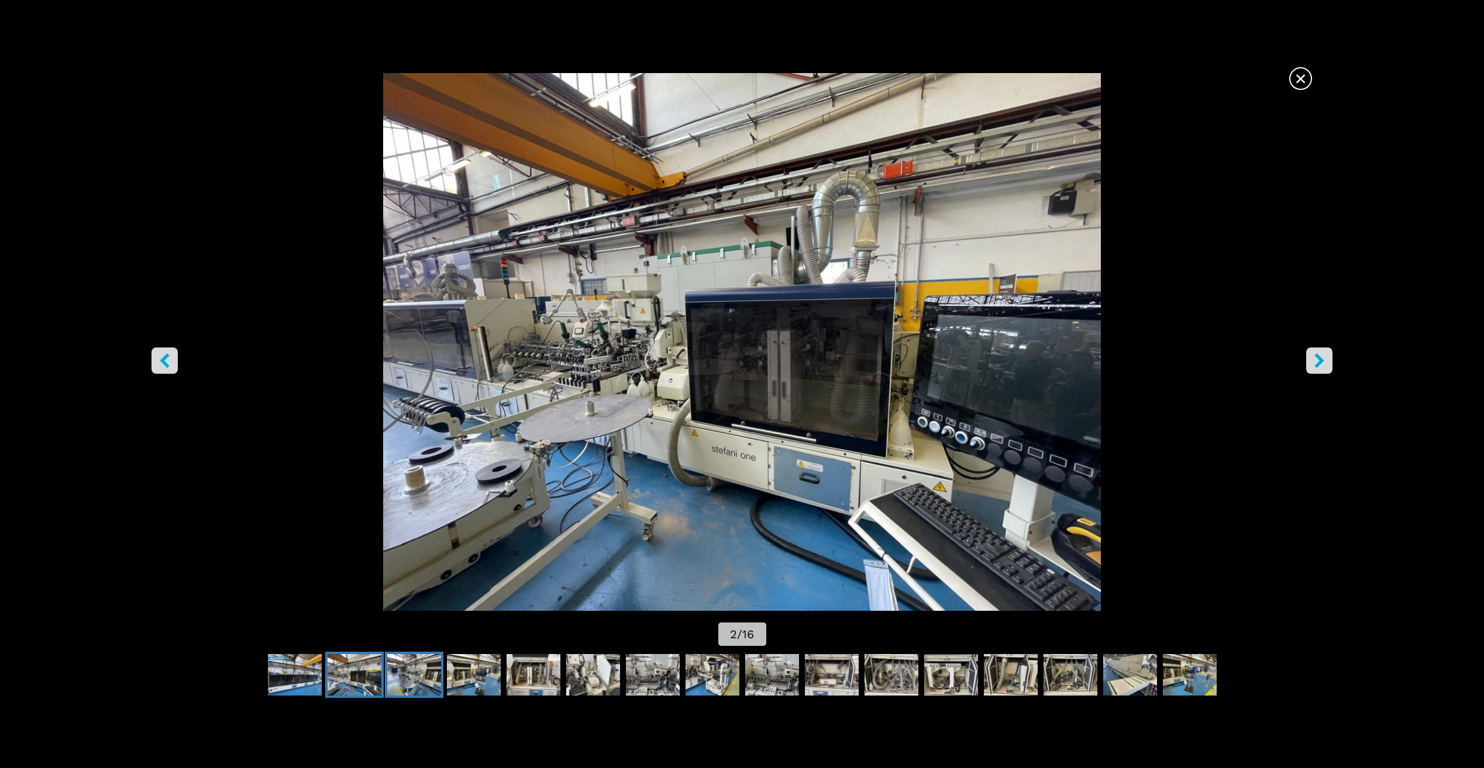
click at [416, 661] on img "Go to Slide 3" at bounding box center [414, 675] width 54 height 42
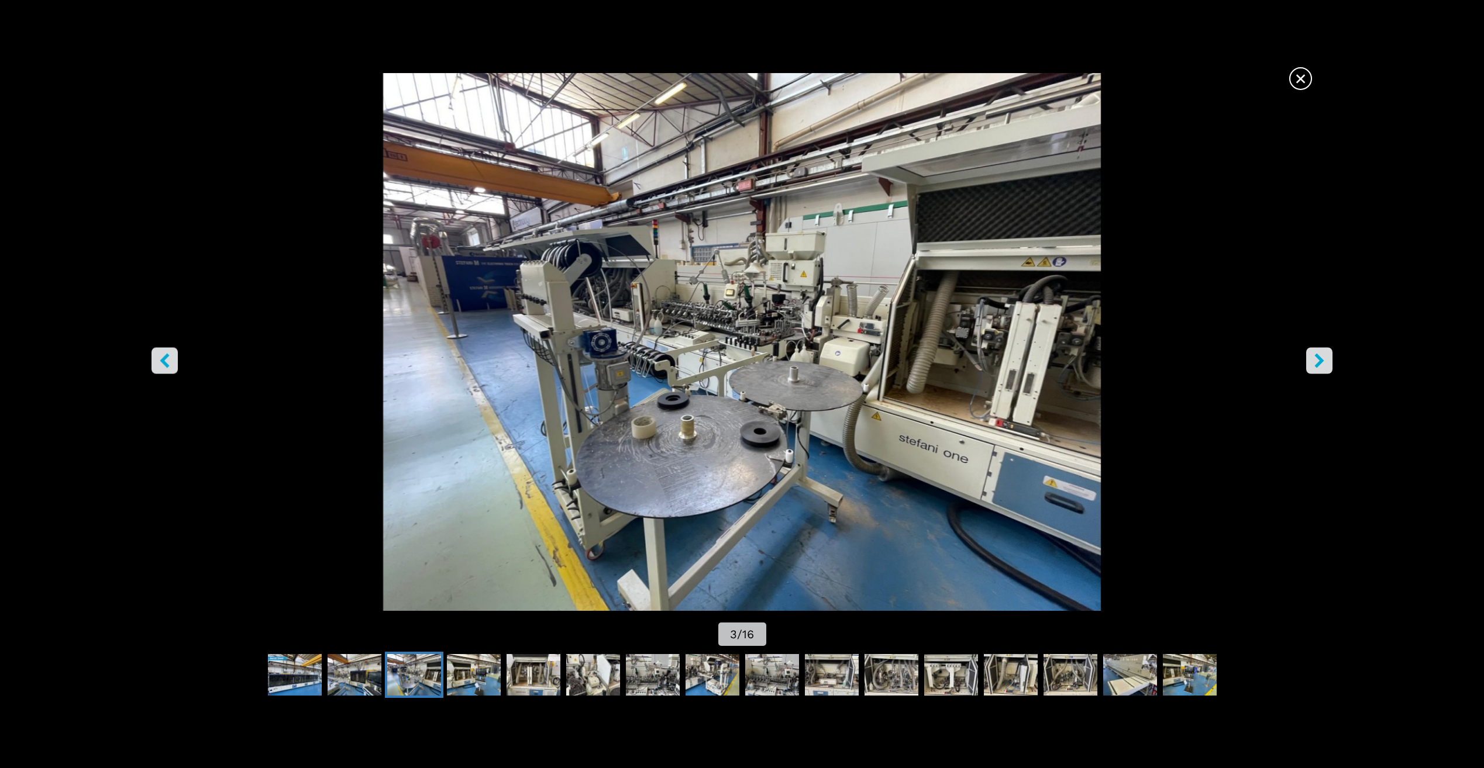
click at [499, 650] on div at bounding box center [742, 675] width 1484 height 53
drag, startPoint x: 506, startPoint y: 657, endPoint x: 495, endPoint y: 673, distance: 19.5
click at [506, 657] on button "Go to Slide 5" at bounding box center [533, 675] width 58 height 47
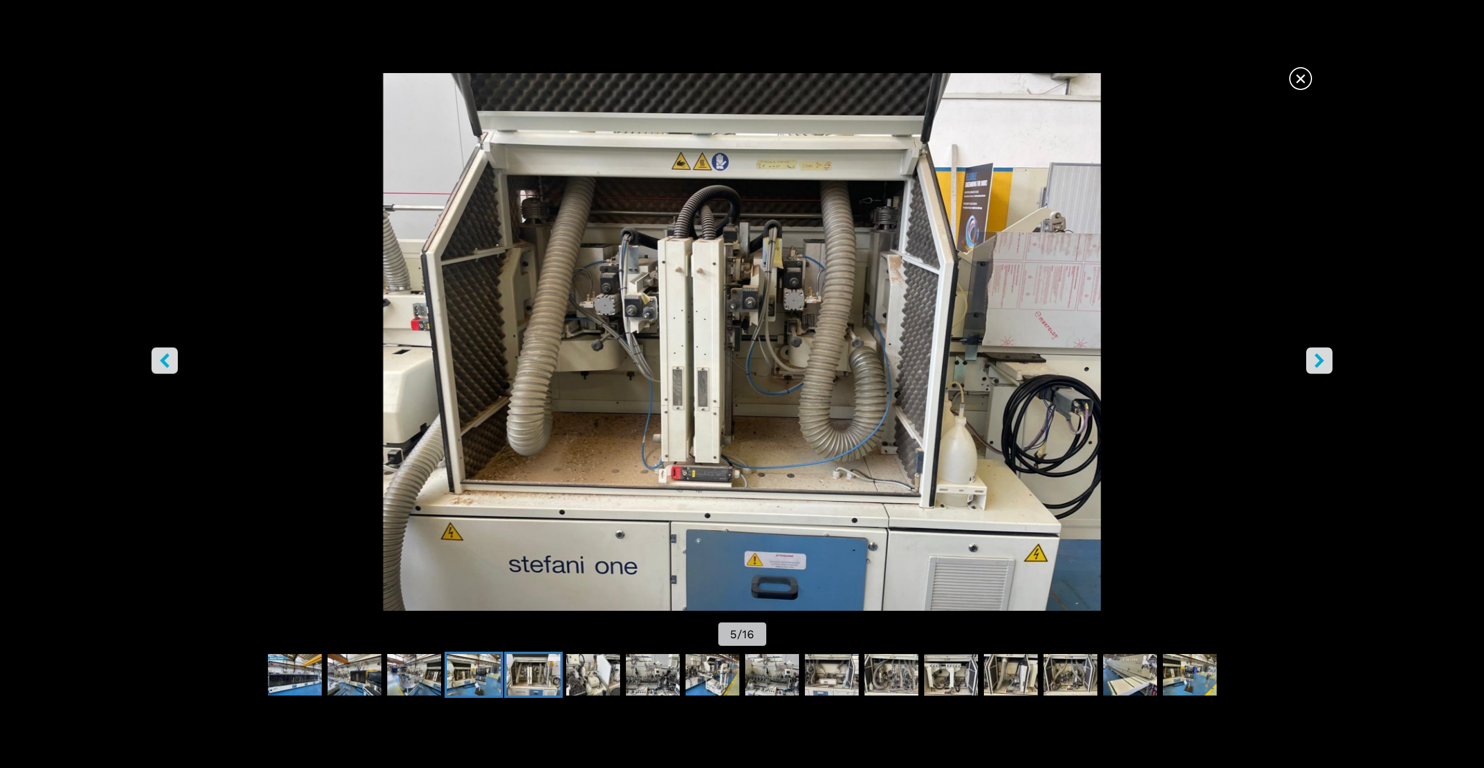
click at [485, 681] on img "Go to Slide 4" at bounding box center [474, 675] width 54 height 42
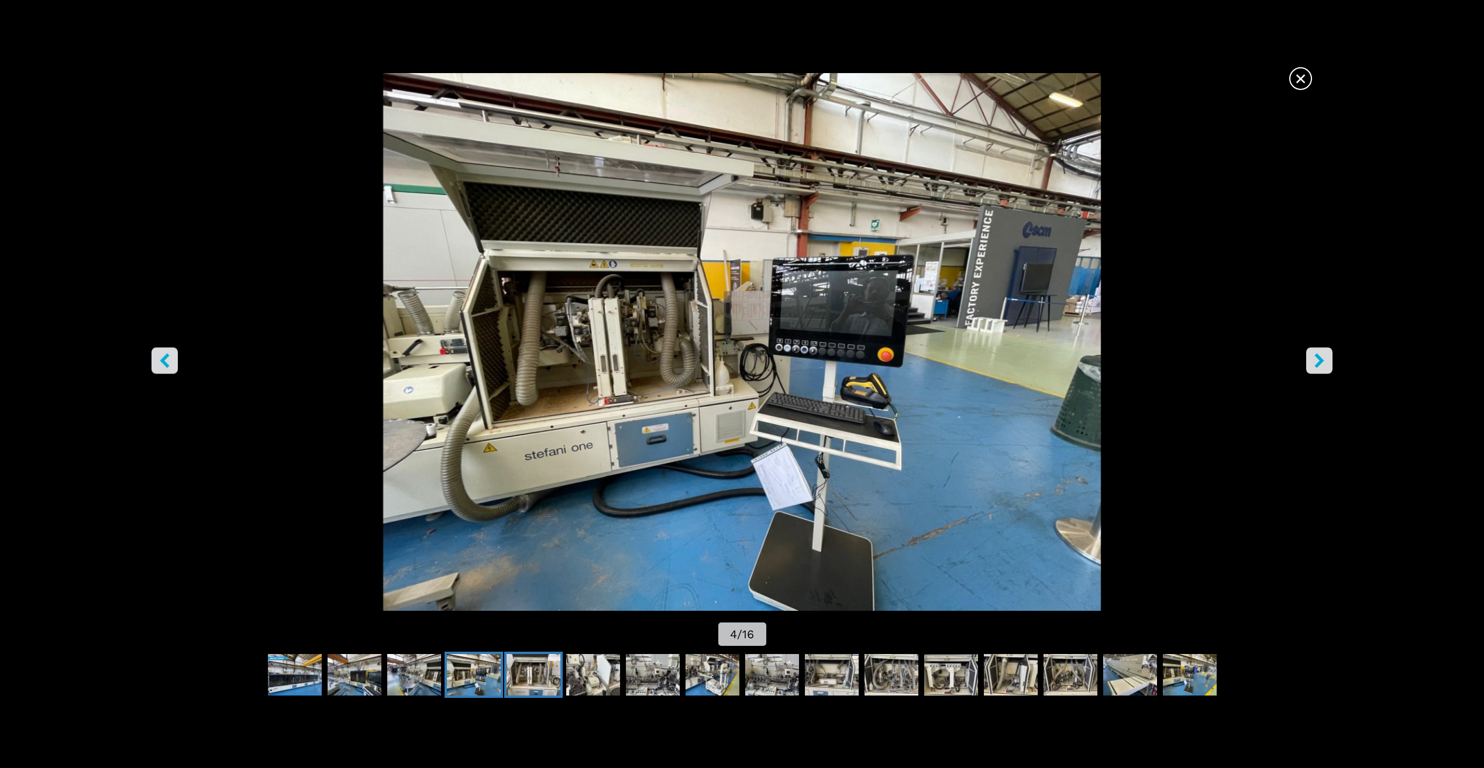
click at [554, 666] on img "Go to Slide 5" at bounding box center [533, 675] width 54 height 42
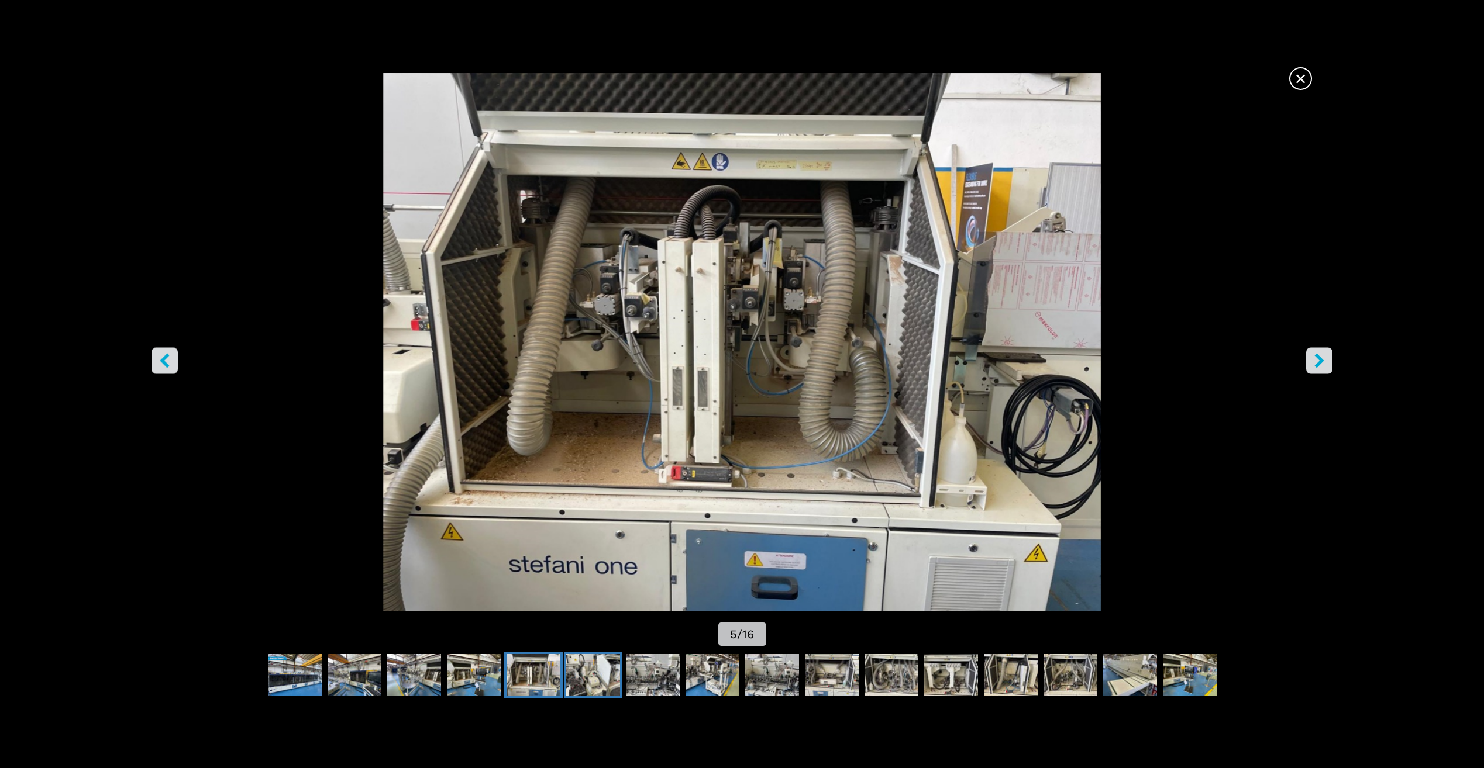
click at [576, 664] on img "Go to Slide 6" at bounding box center [593, 675] width 54 height 42
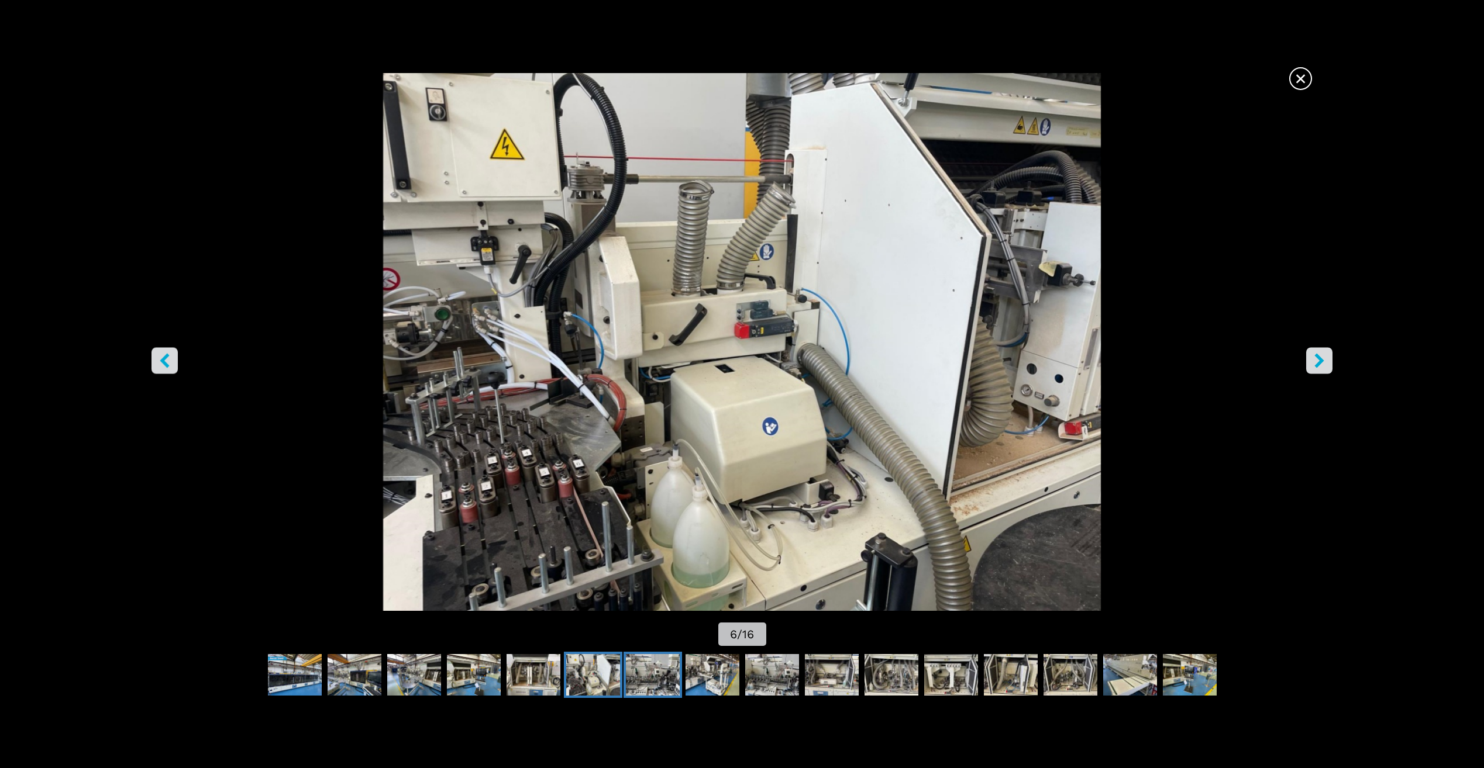
click at [629, 660] on img "Go to Slide 7" at bounding box center [653, 675] width 54 height 42
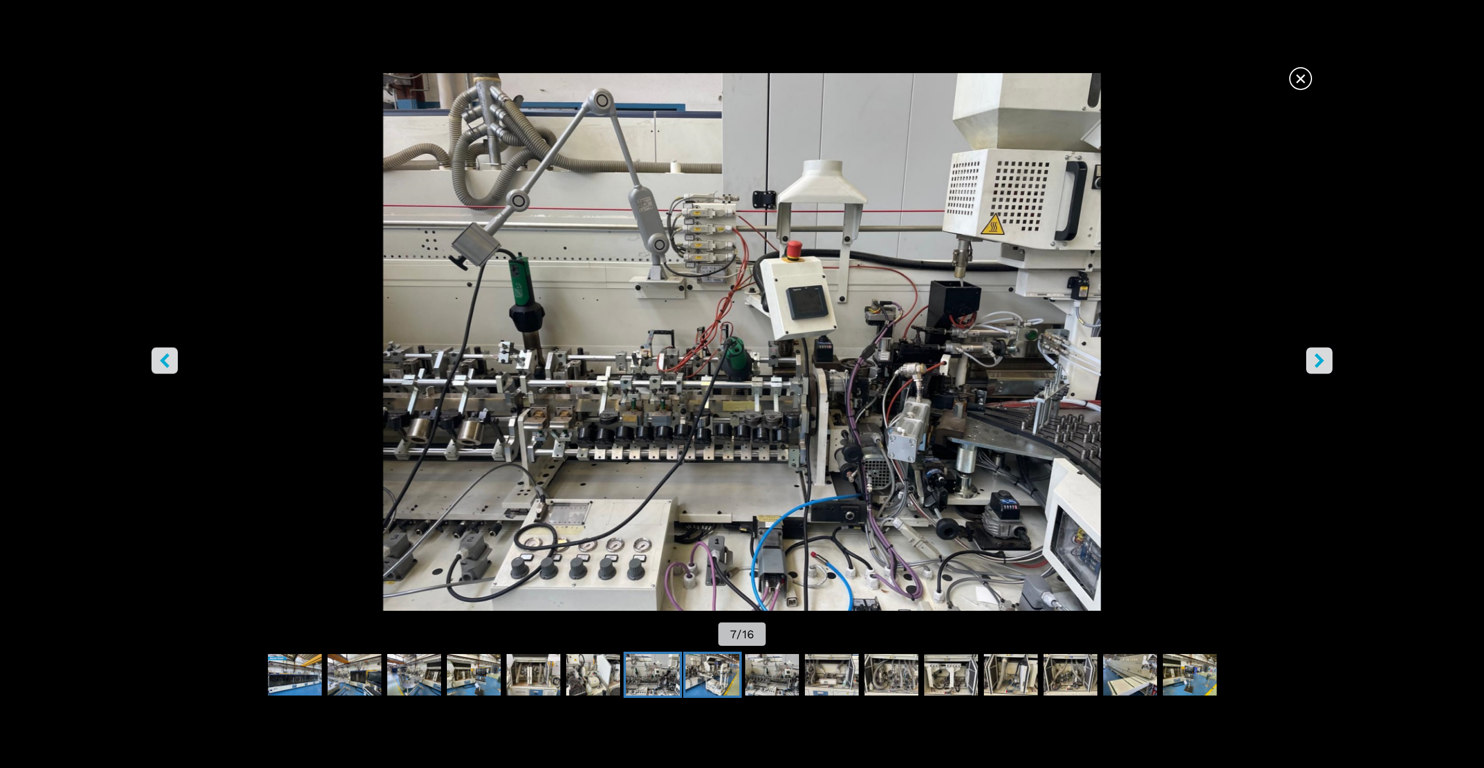
click at [713, 667] on img "Go to Slide 8" at bounding box center [712, 675] width 54 height 42
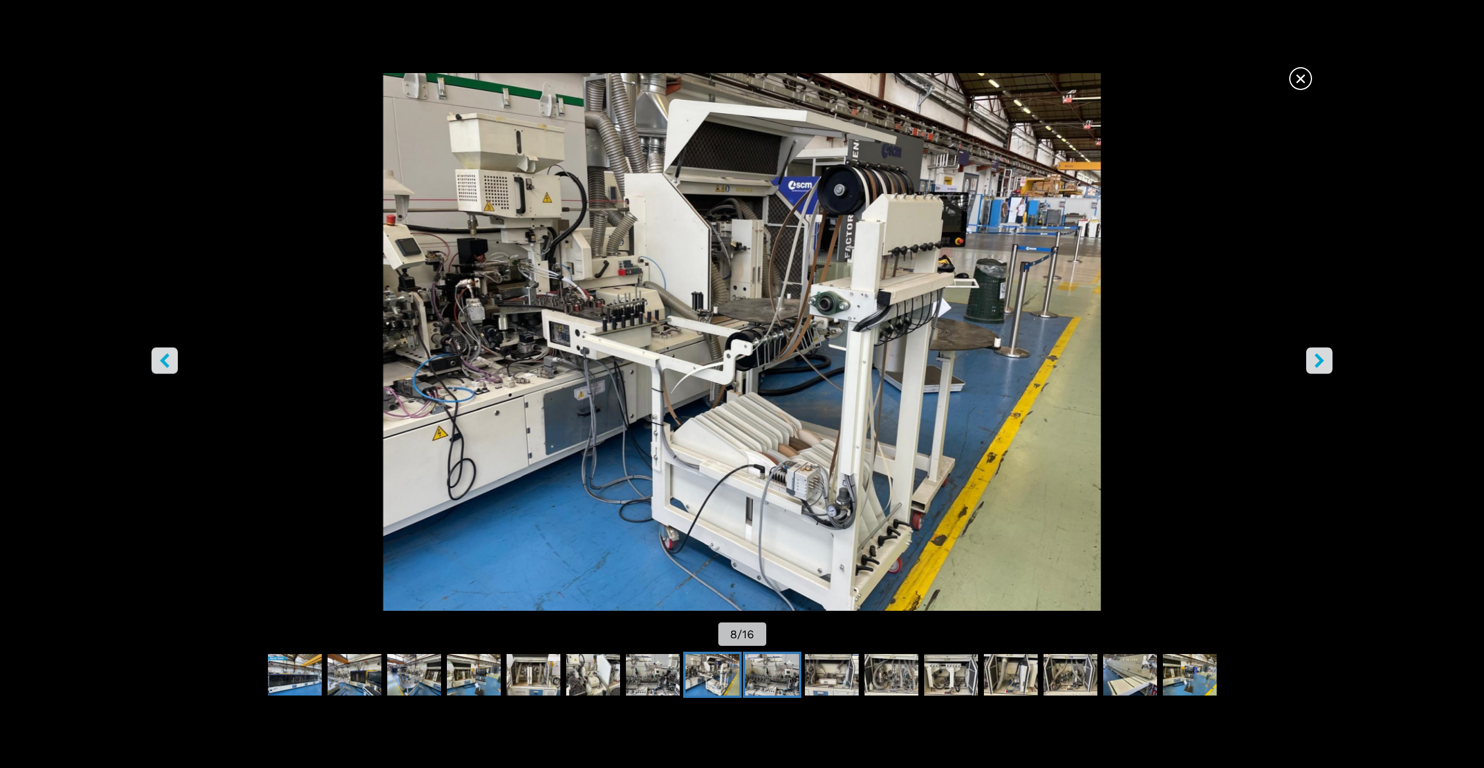
click at [760, 661] on img "Go to Slide 9" at bounding box center [772, 675] width 54 height 42
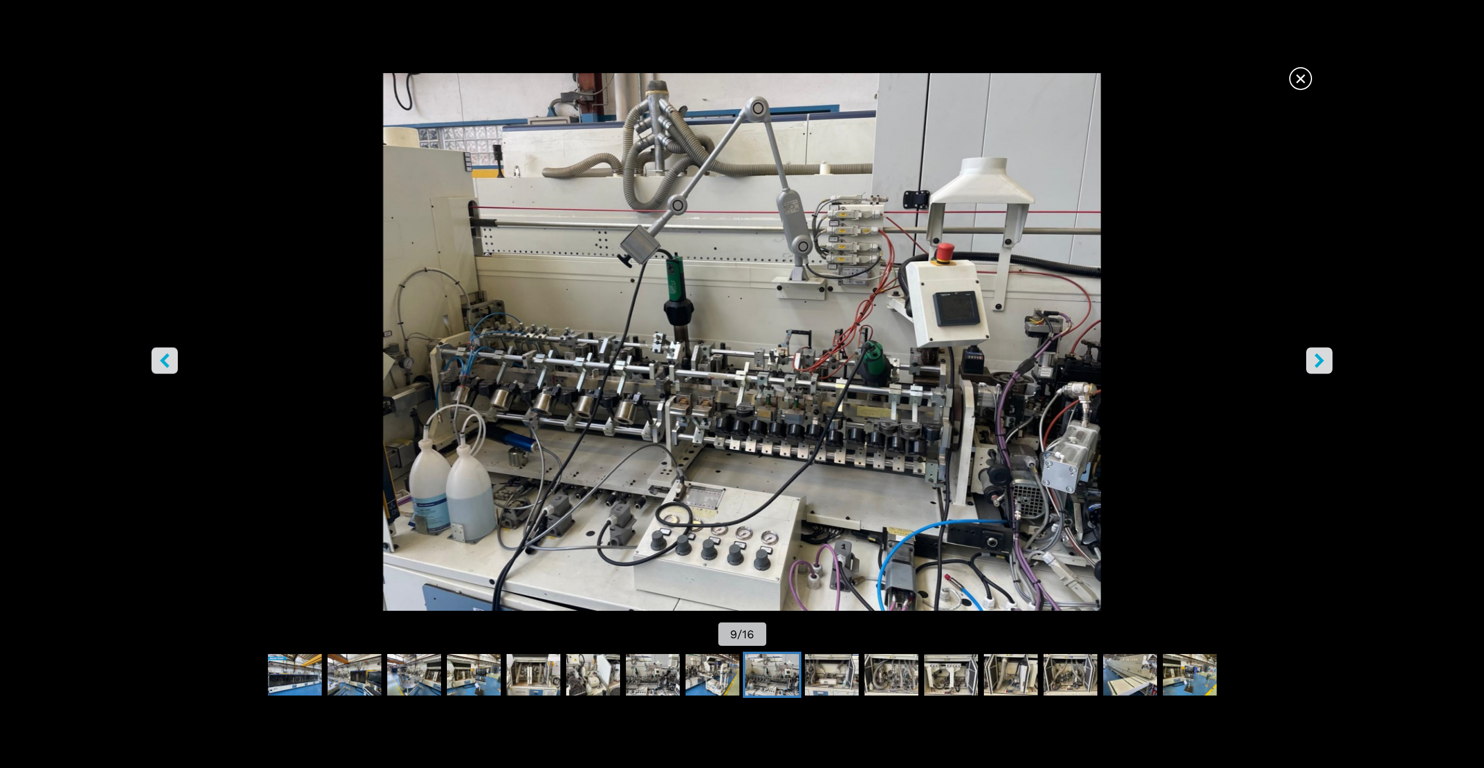
click at [790, 659] on img "Go to Slide 9" at bounding box center [772, 675] width 54 height 42
click at [823, 657] on img "Go to Slide 10" at bounding box center [832, 675] width 54 height 42
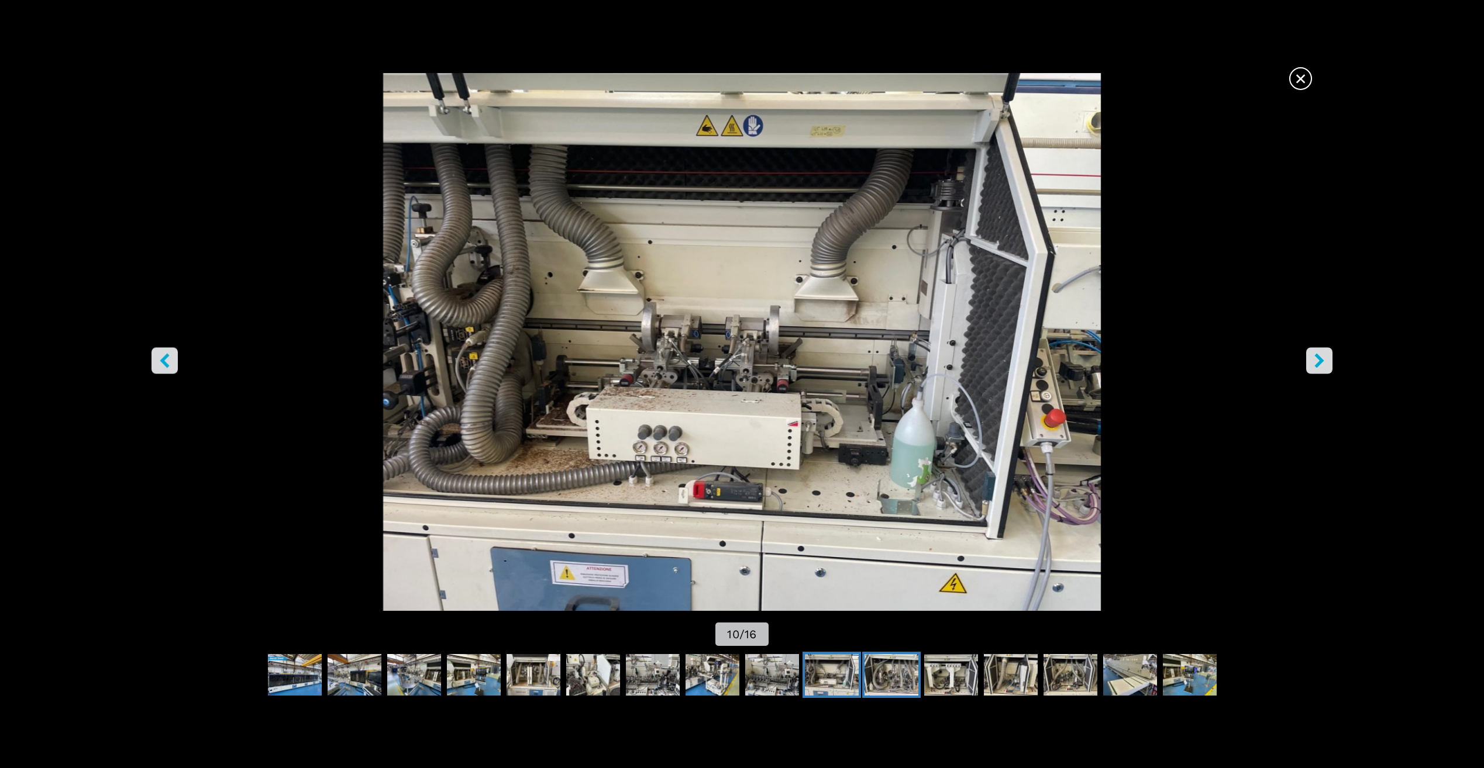
click at [882, 668] on img "Go to Slide 11" at bounding box center [891, 675] width 54 height 42
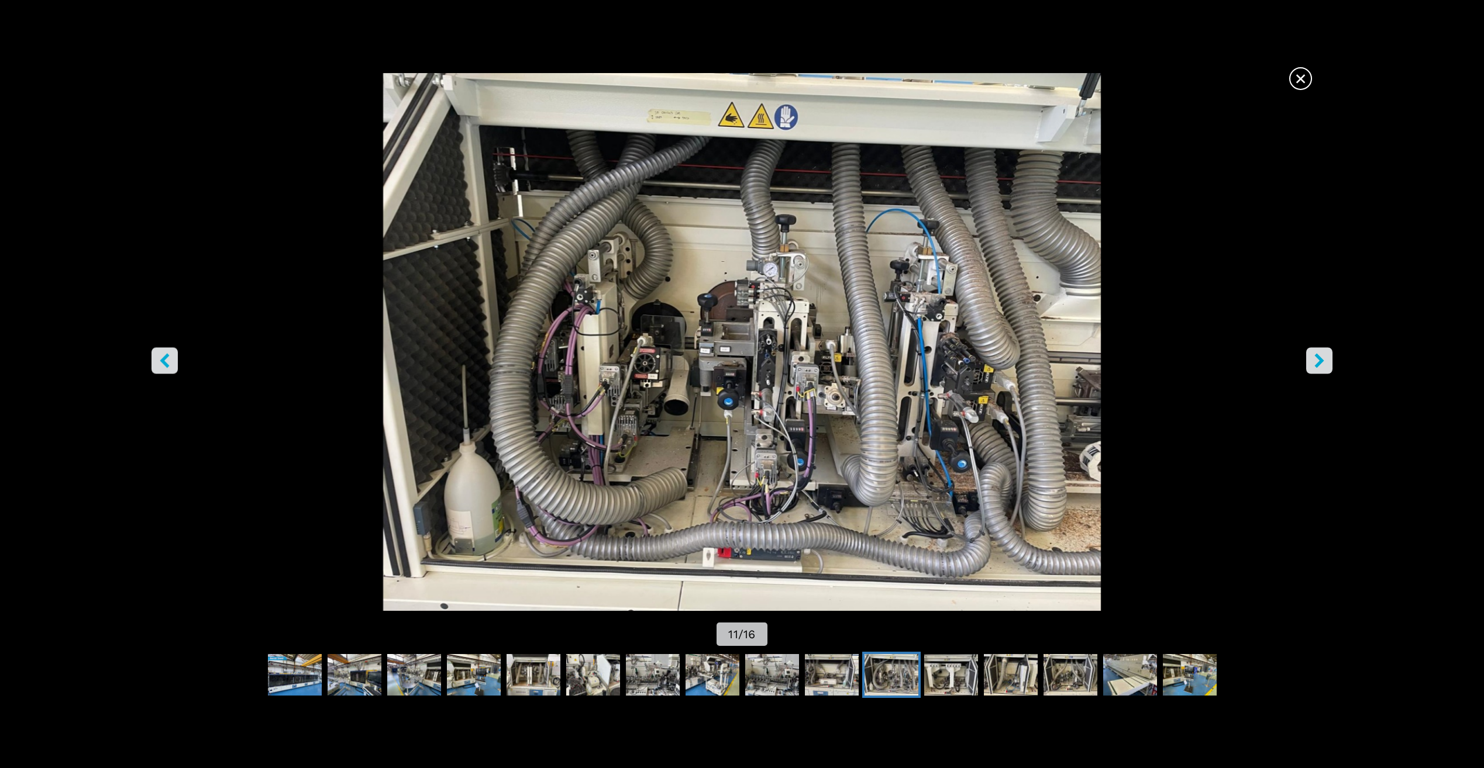
click at [909, 661] on img "Go to Slide 11" at bounding box center [891, 675] width 54 height 42
click at [928, 670] on img "Go to Slide 12" at bounding box center [951, 675] width 54 height 42
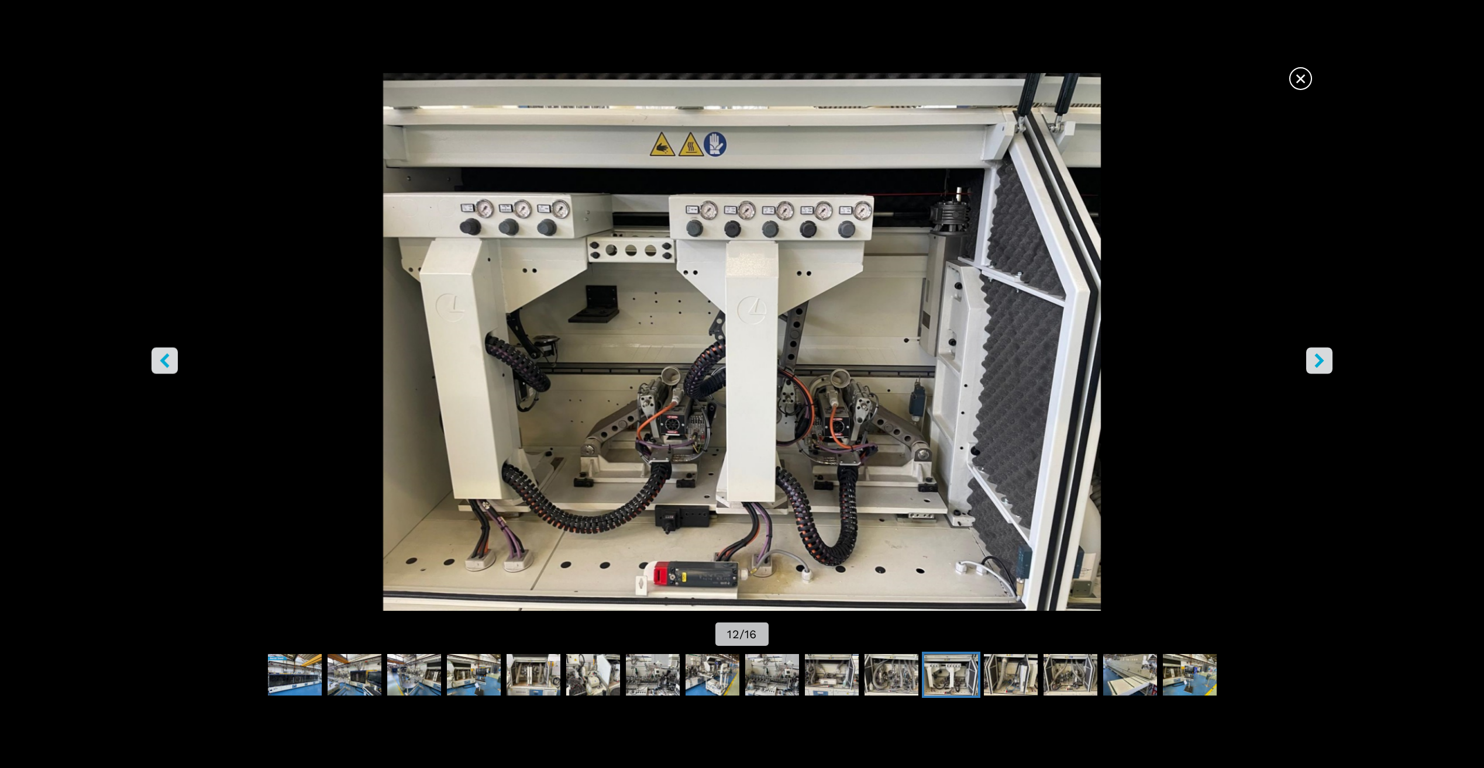
click at [970, 664] on img "Go to Slide 12" at bounding box center [951, 675] width 54 height 42
click at [963, 664] on img "Go to Slide 12" at bounding box center [951, 675] width 54 height 42
click at [996, 665] on img "Go to Slide 13" at bounding box center [1011, 675] width 54 height 42
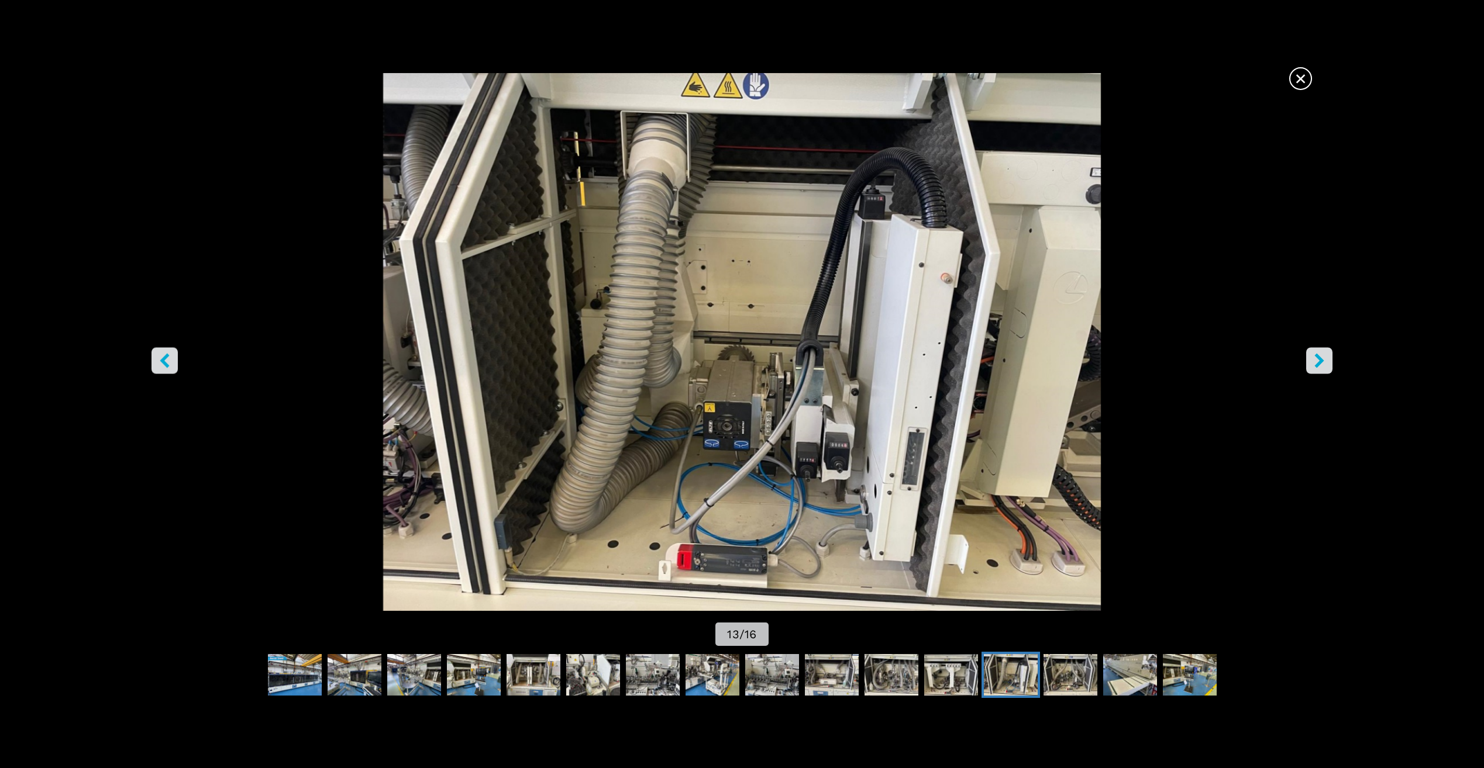
click at [1037, 666] on button "Go to Slide 13" at bounding box center [1010, 675] width 58 height 47
click at [1068, 667] on img "Go to Slide 14" at bounding box center [1070, 675] width 54 height 42
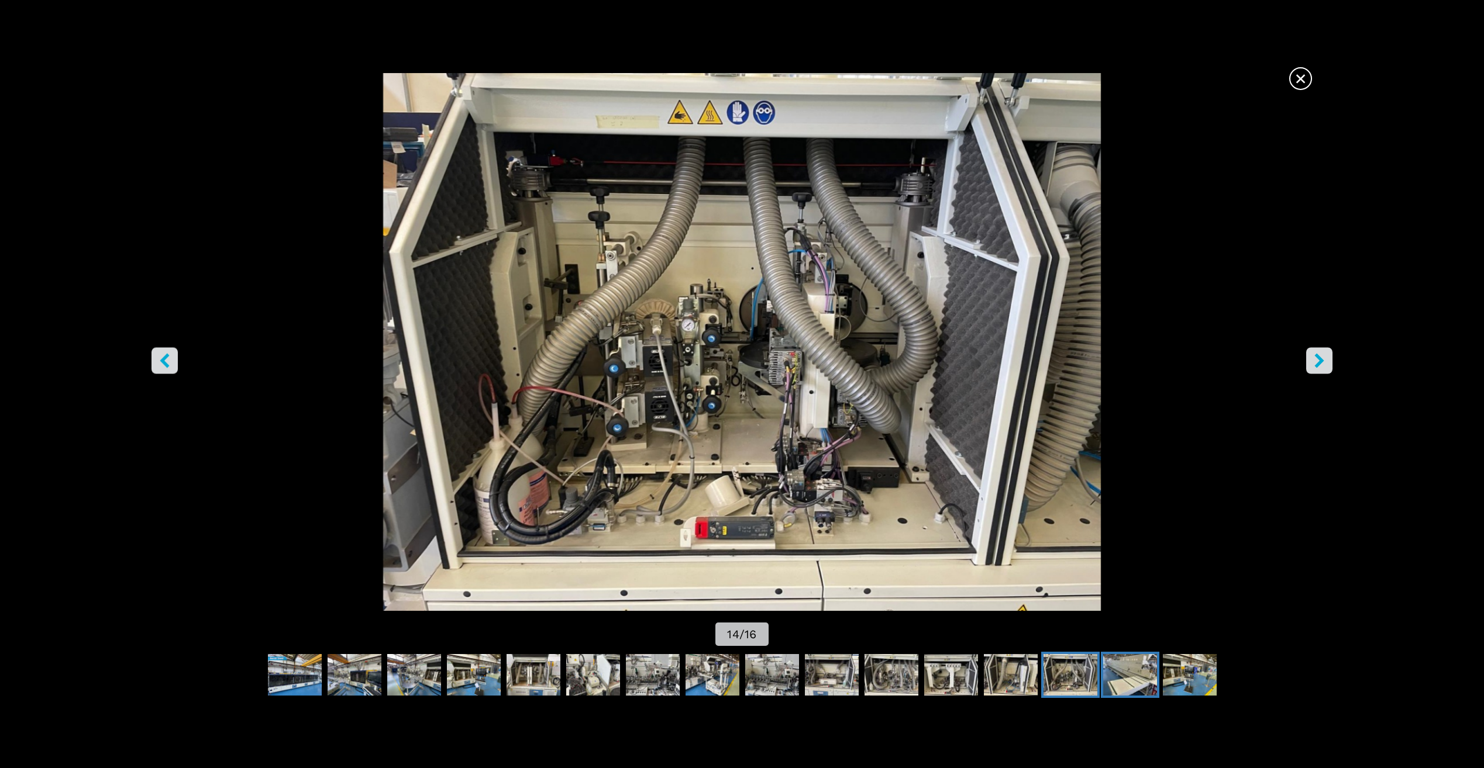
click at [1125, 664] on img "Go to Slide 15" at bounding box center [1130, 675] width 54 height 42
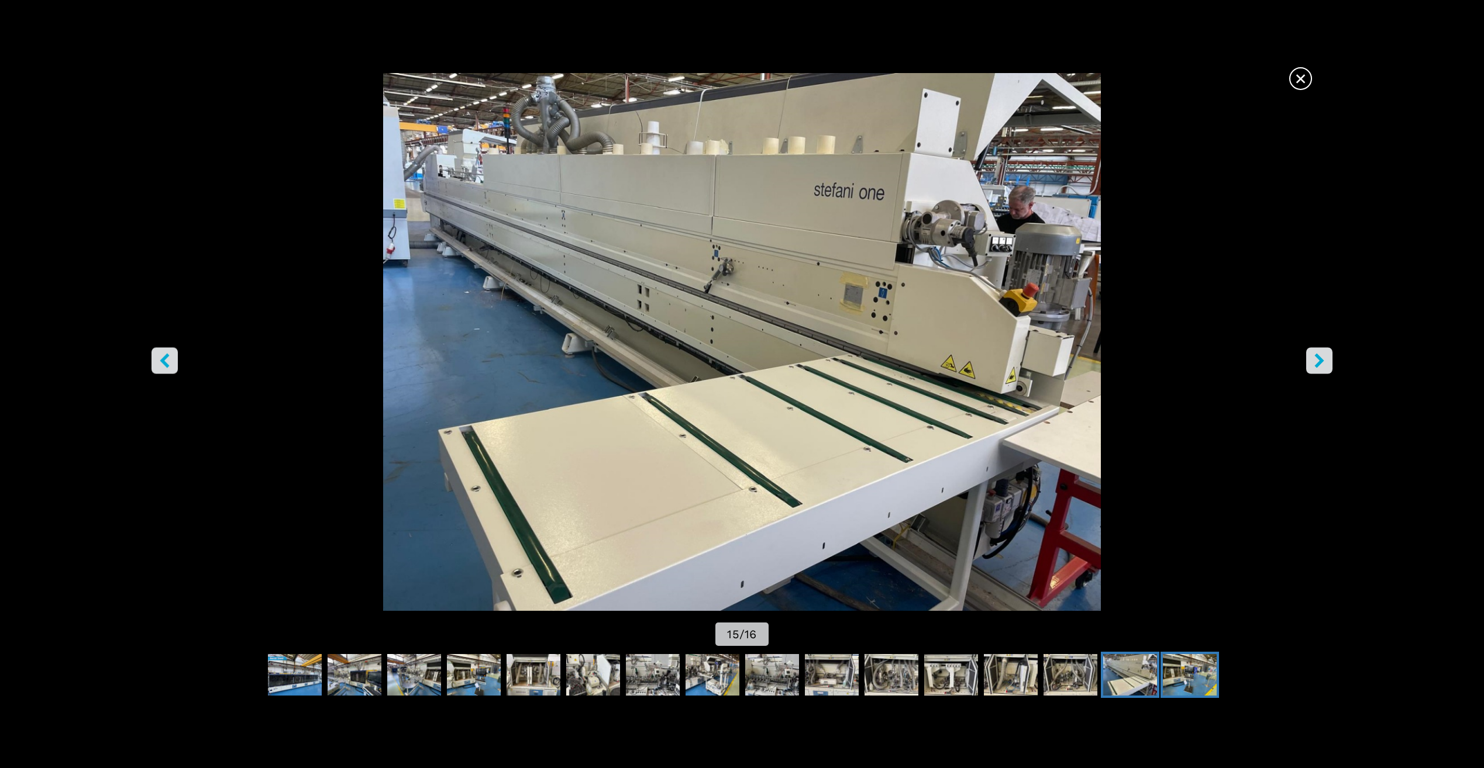
click at [1197, 672] on img "Go to Slide 16" at bounding box center [1190, 675] width 54 height 42
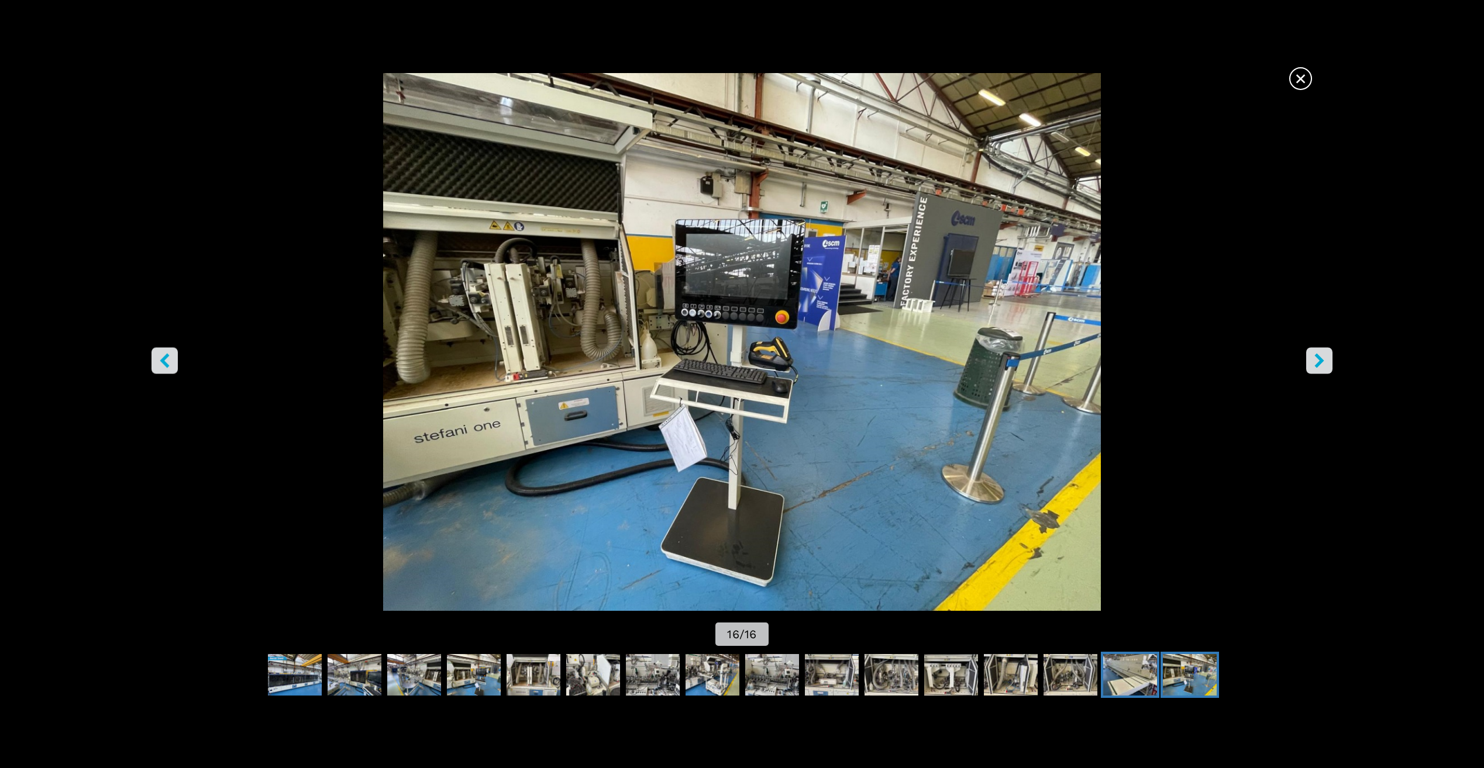
click at [1154, 679] on img "Go to Slide 15" at bounding box center [1130, 675] width 54 height 42
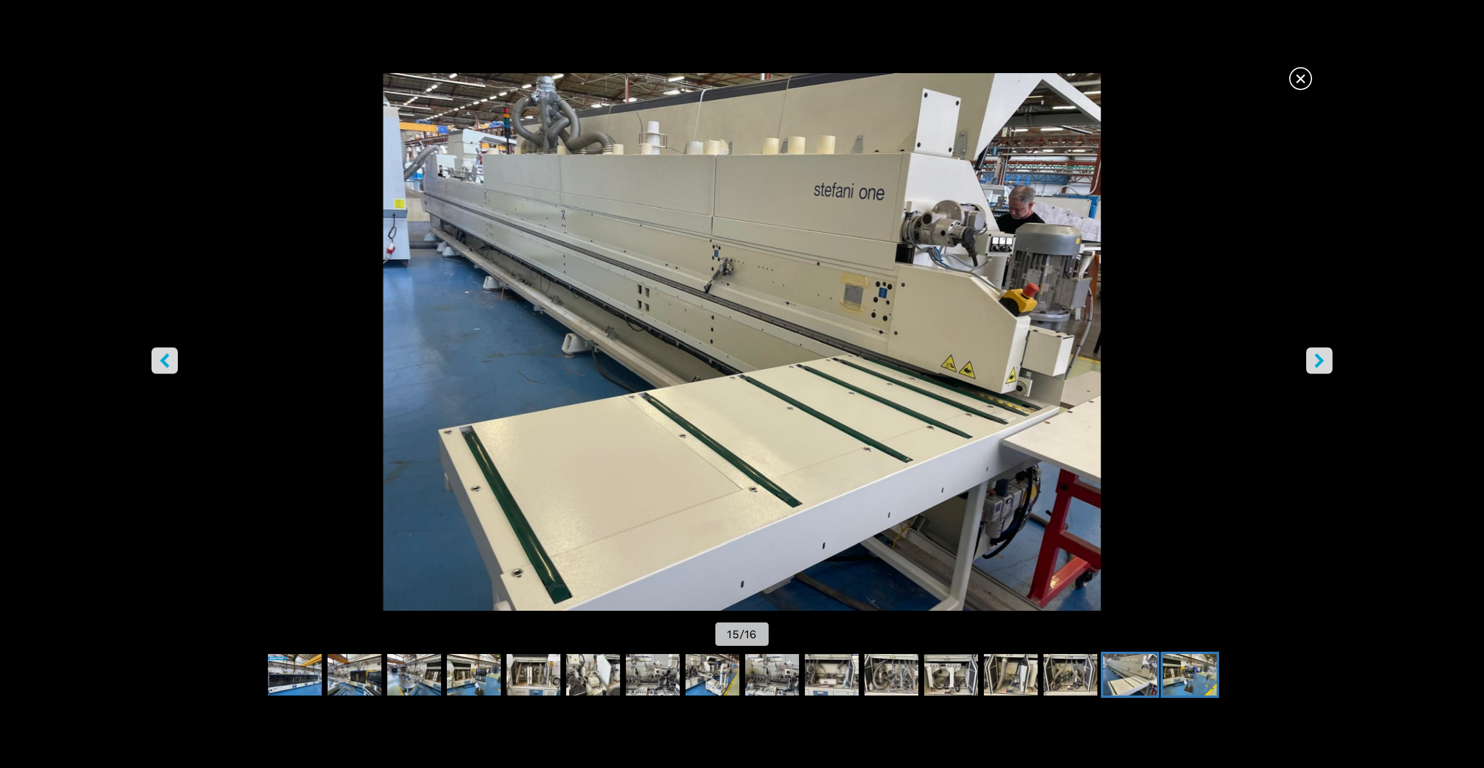
click at [1185, 675] on img "Go to Slide 16" at bounding box center [1190, 675] width 54 height 42
